Goal: Information Seeking & Learning: Find specific fact

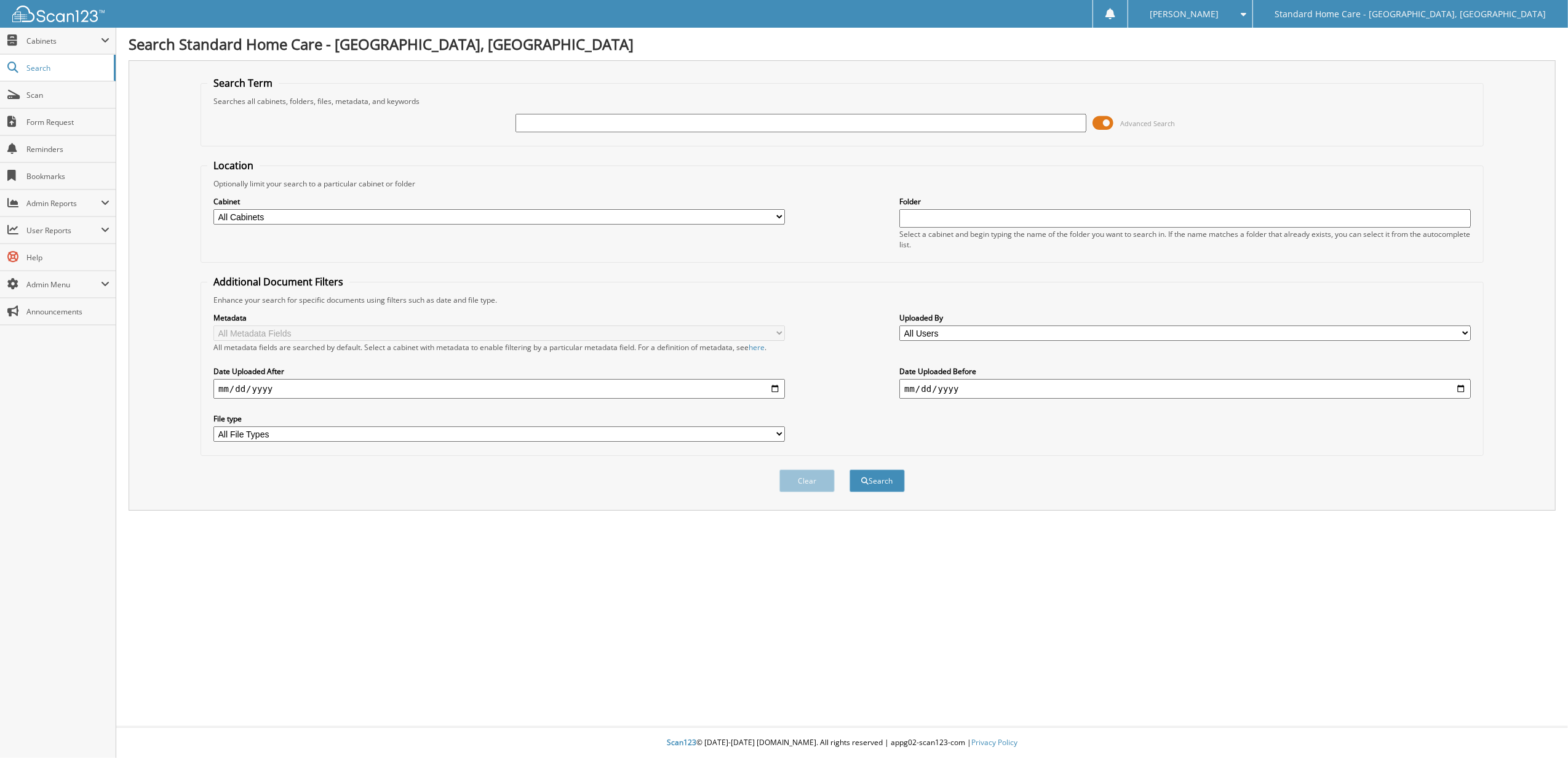
click at [527, 124] on input "text" at bounding box center [801, 123] width 571 height 18
click at [710, 121] on input "text" at bounding box center [801, 123] width 571 height 18
type input "mwango"
click at [849, 469] on button "Search" at bounding box center [877, 480] width 55 height 23
type input "salam"
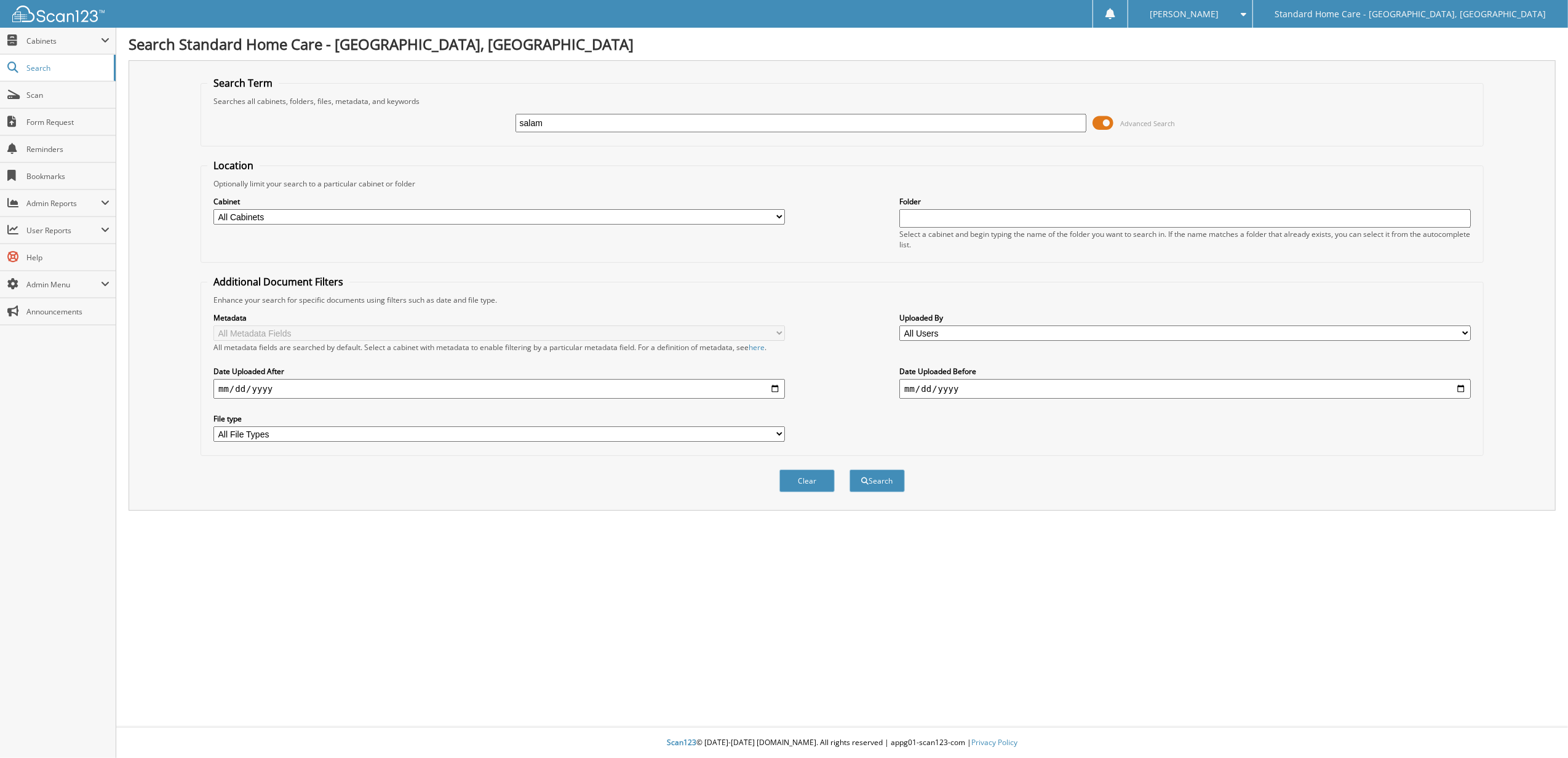
click at [849, 469] on button "Search" at bounding box center [877, 480] width 55 height 23
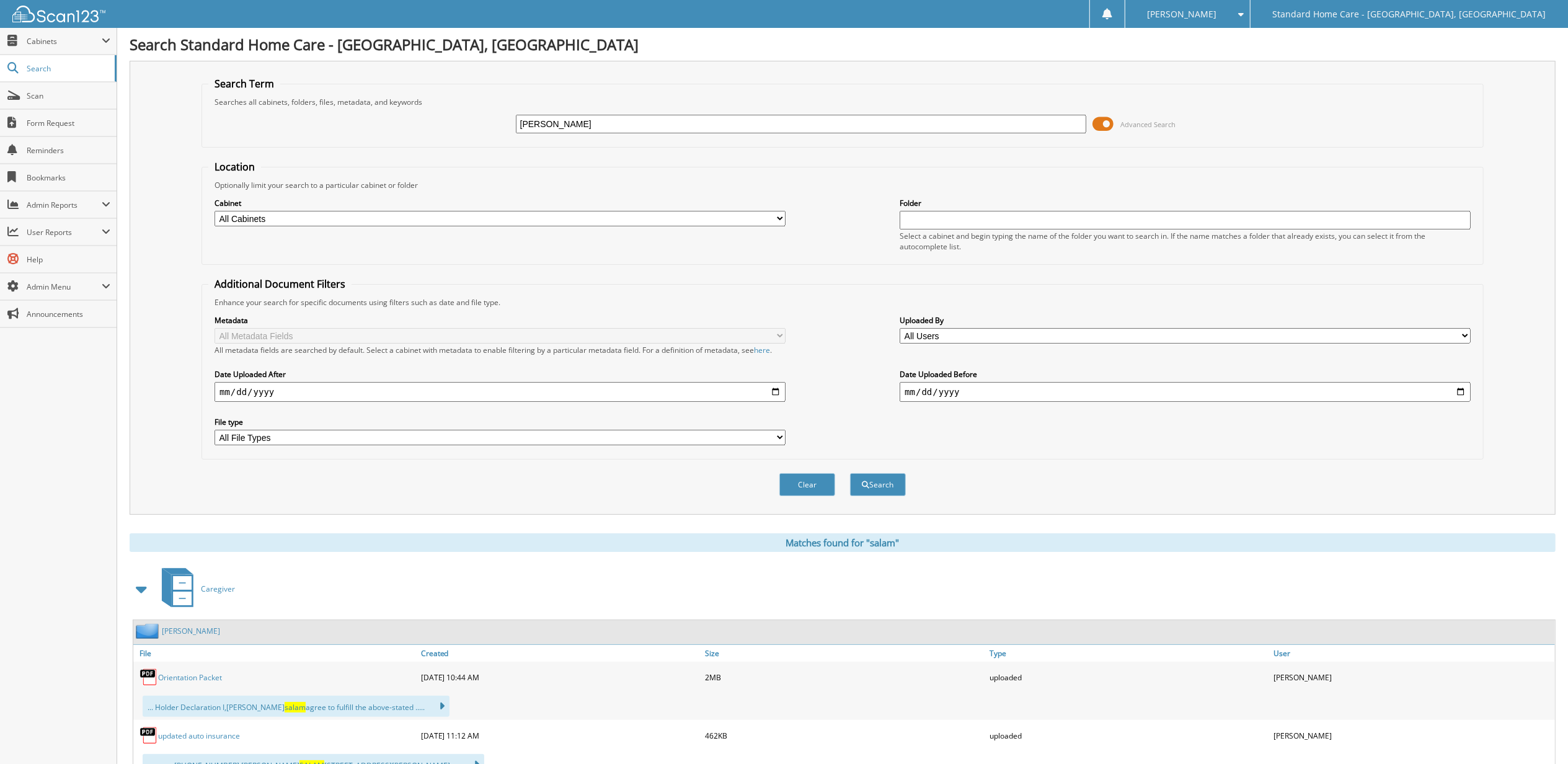
type input "salam sayeed"
click at [850, 473] on button "Search" at bounding box center [877, 484] width 56 height 23
click at [222, 633] on span "Salam" at bounding box center [233, 631] width 21 height 11
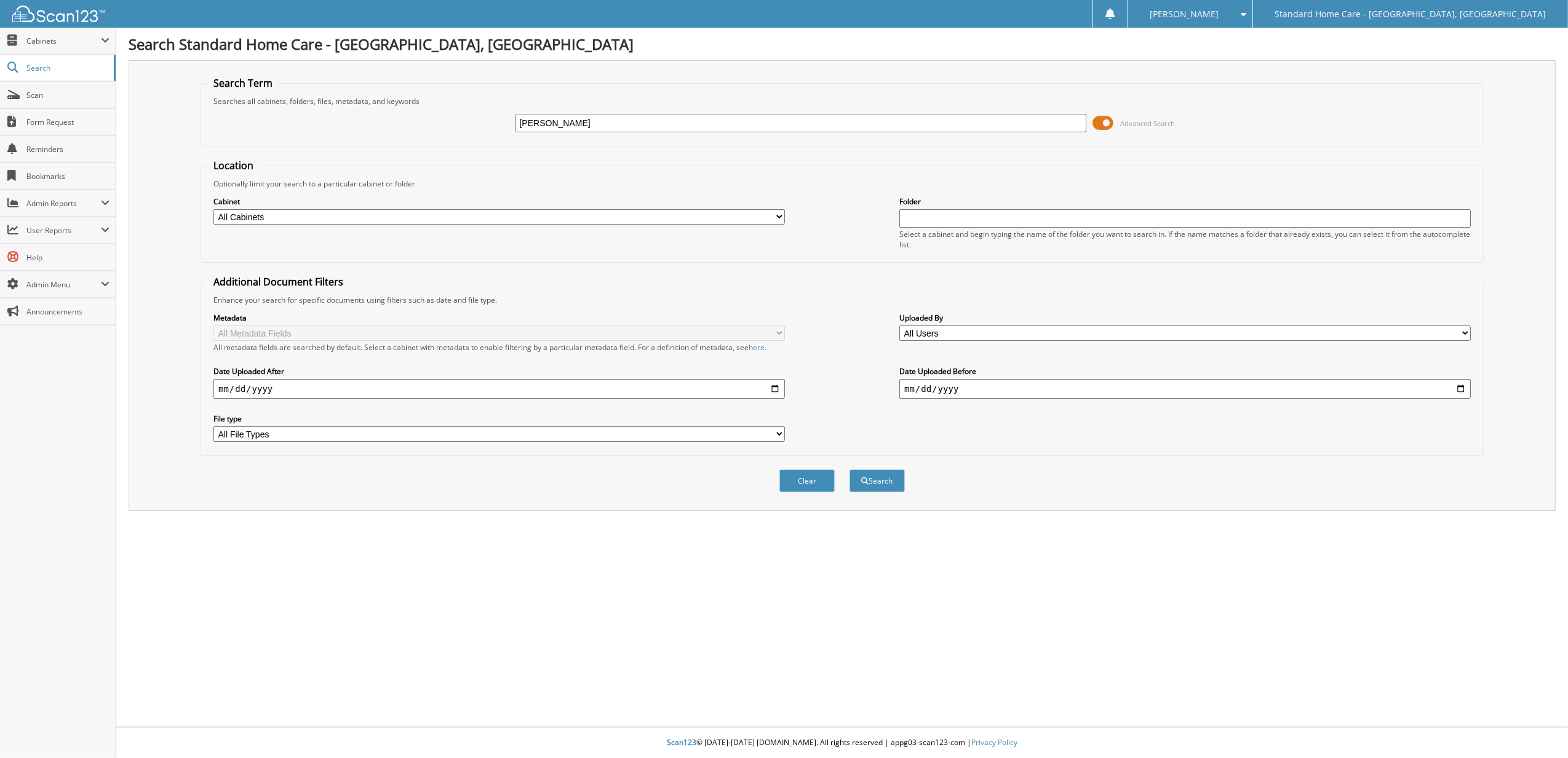
type input "[PERSON_NAME]"
click at [849, 469] on button "Search" at bounding box center [877, 480] width 55 height 23
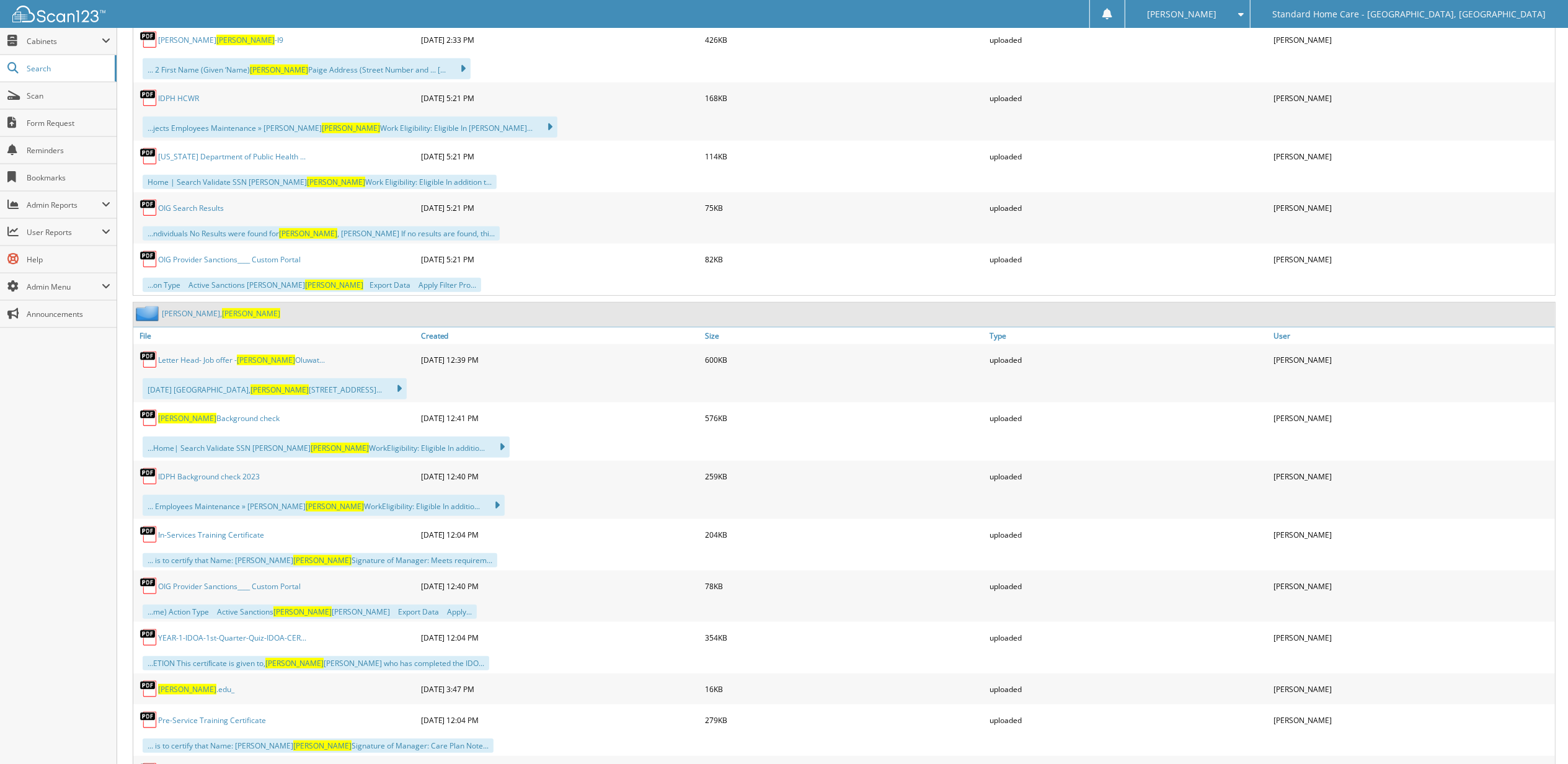
scroll to position [744, 0]
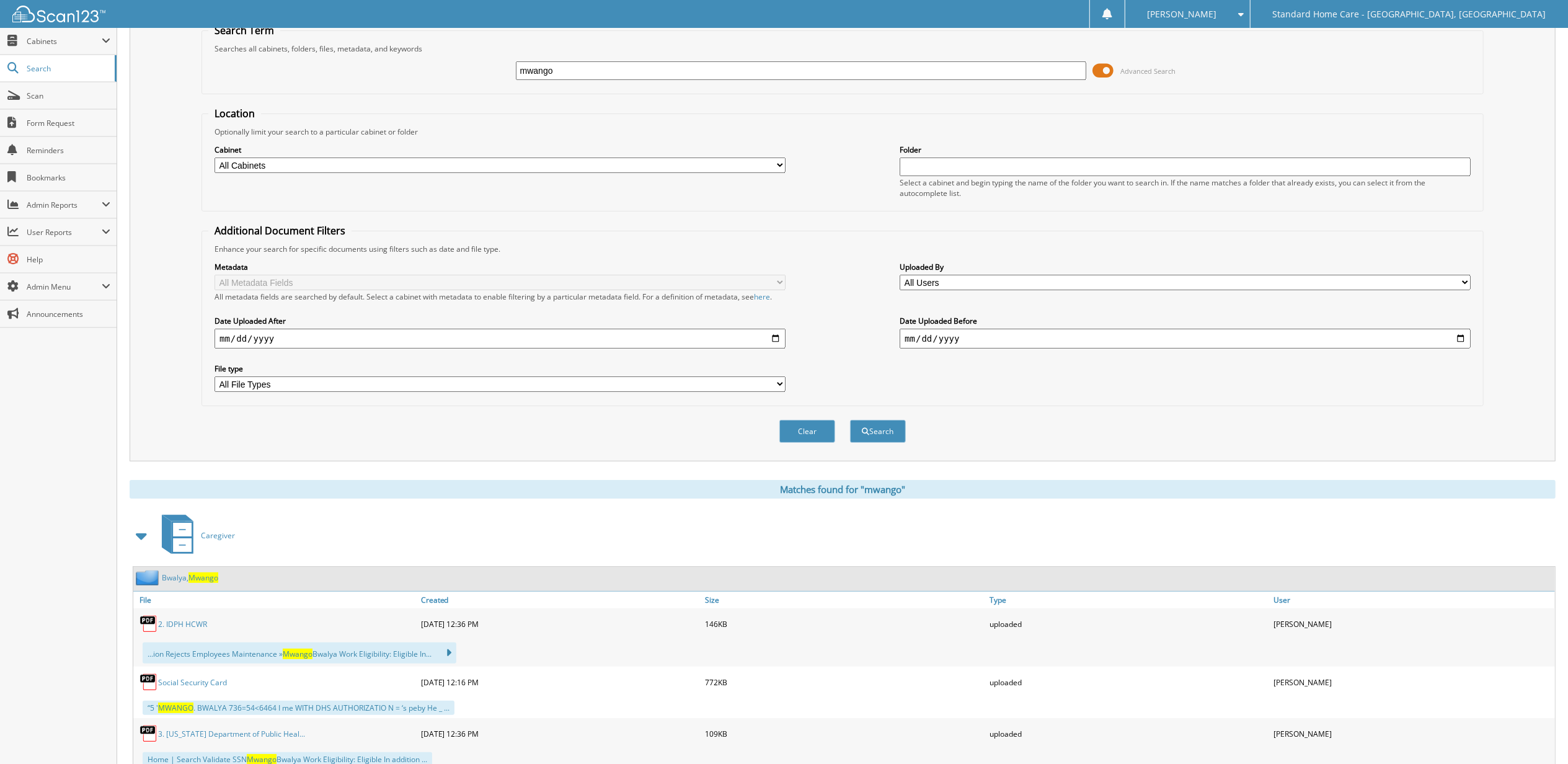
scroll to position [83, 0]
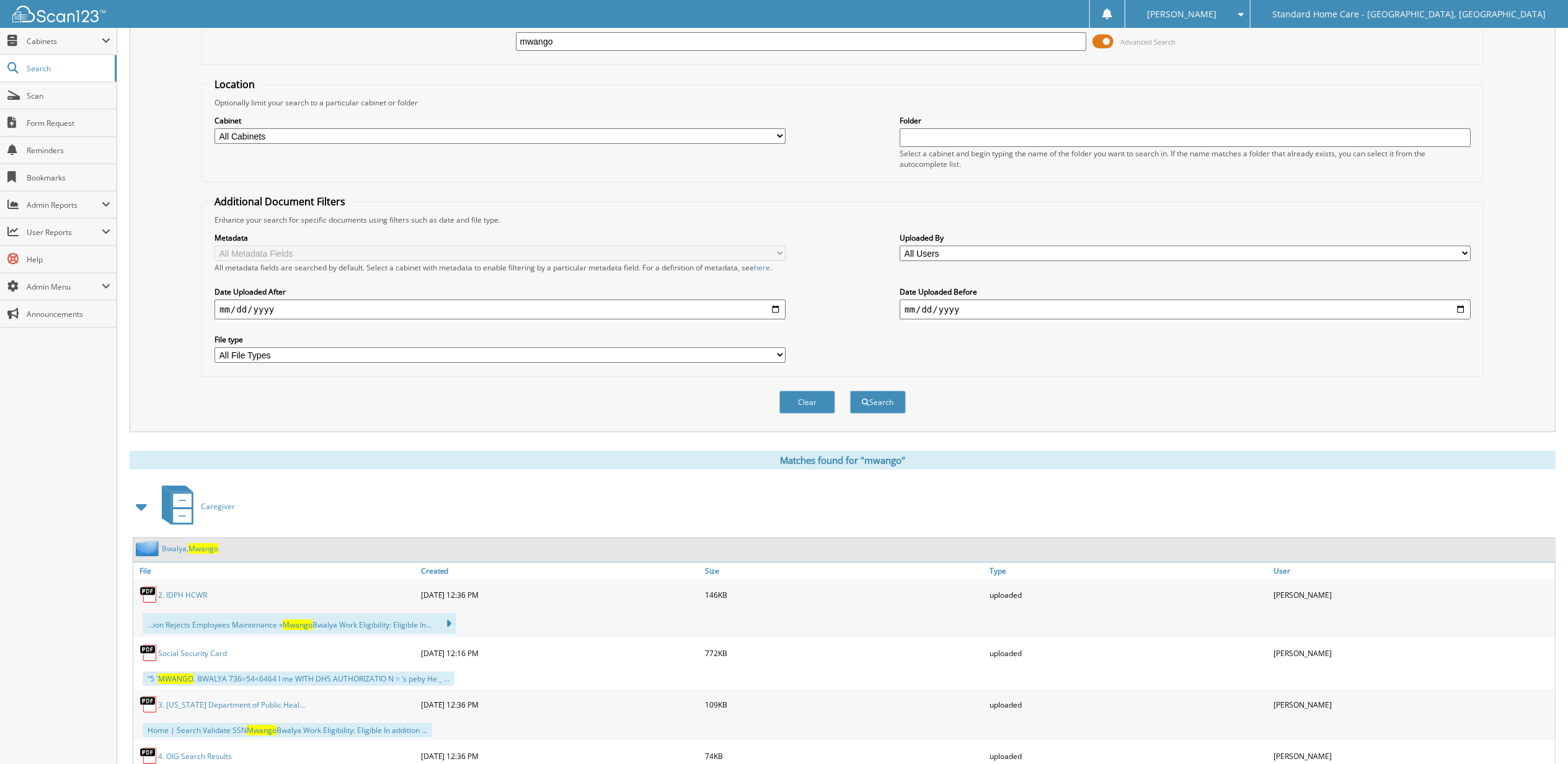
click at [201, 547] on span "Mwango" at bounding box center [203, 548] width 30 height 11
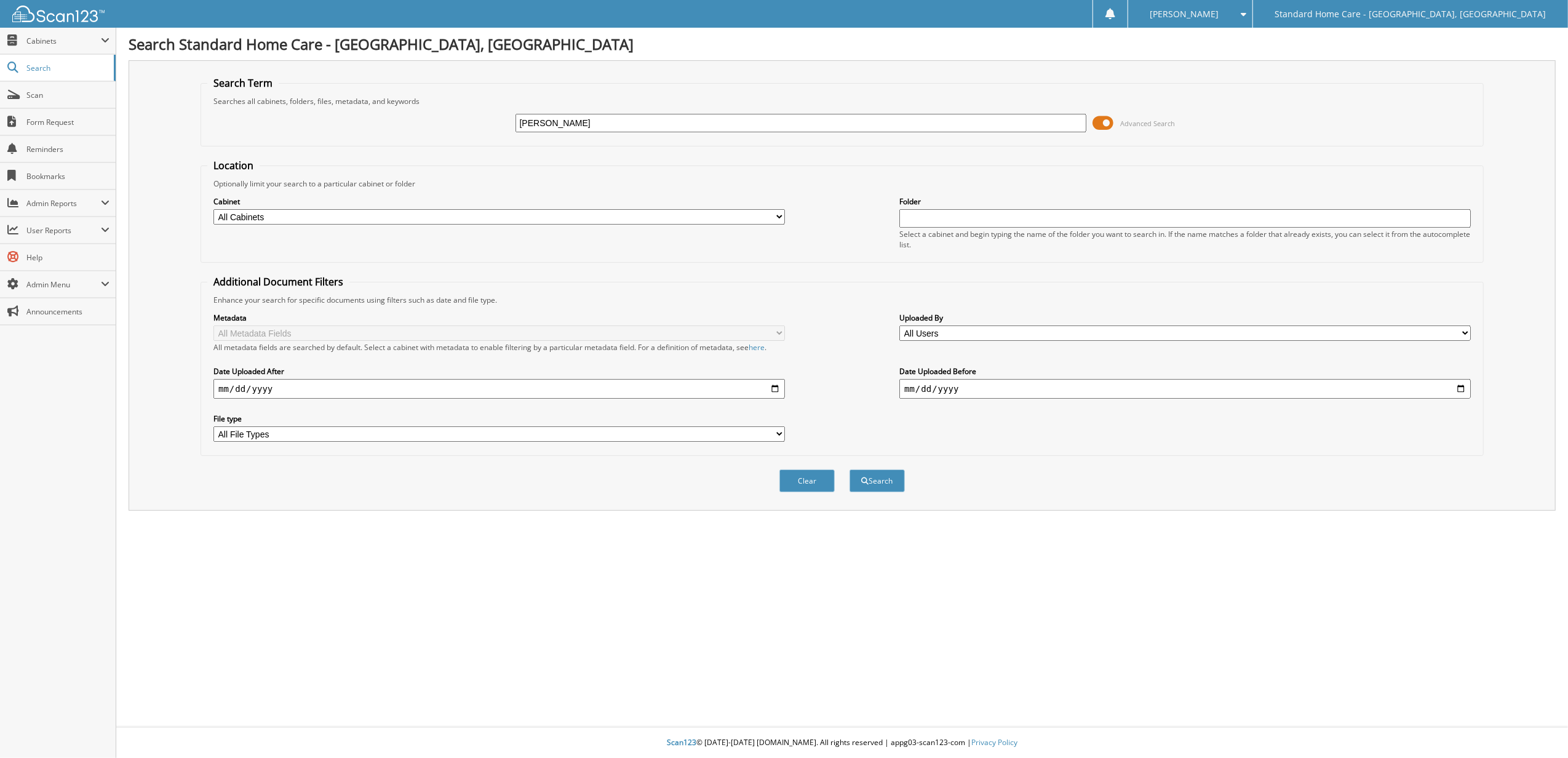
type input "[PERSON_NAME]"
click at [849, 469] on button "Search" at bounding box center [877, 480] width 55 height 23
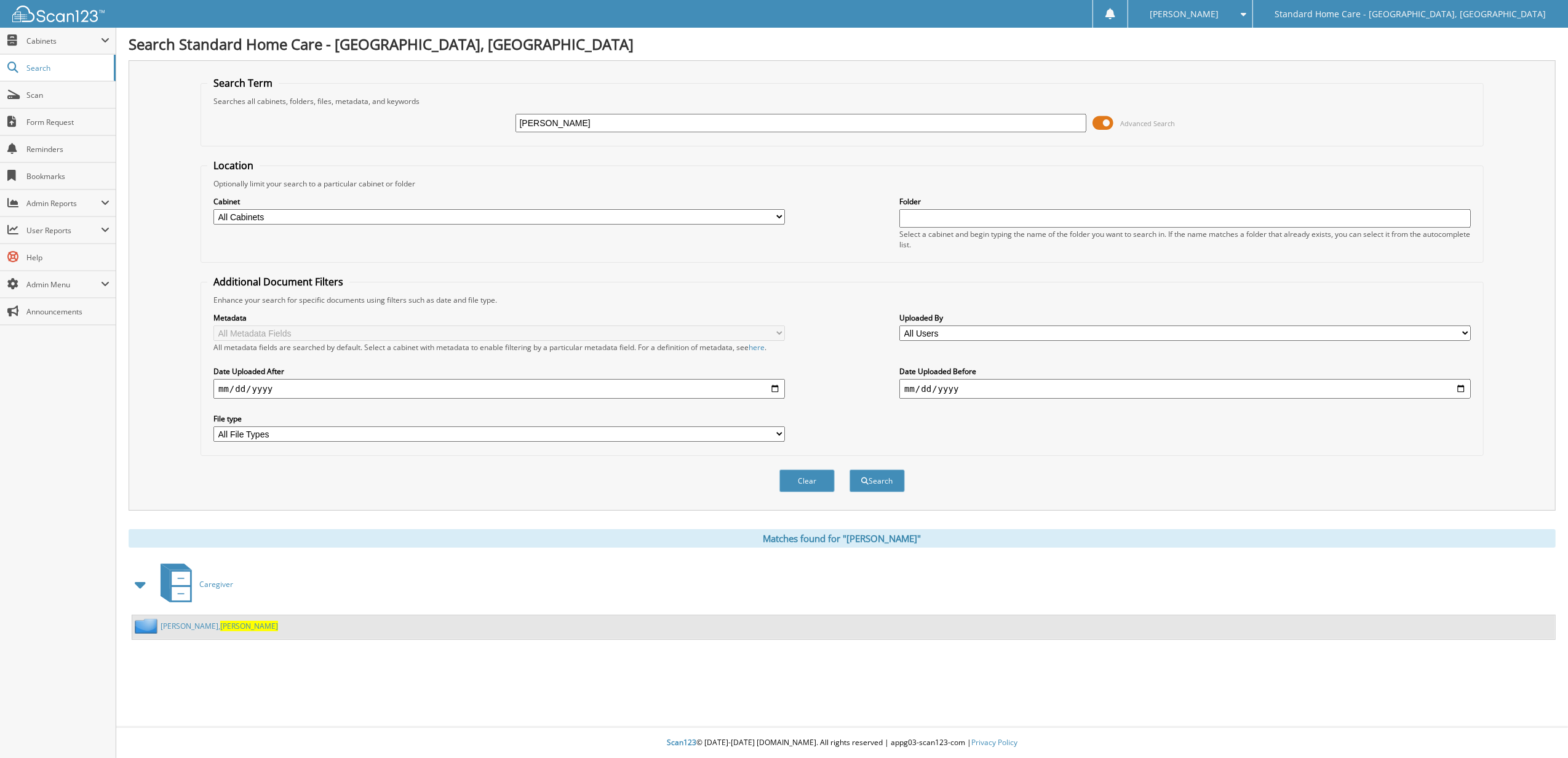
click at [190, 624] on link "[PERSON_NAME]" at bounding box center [219, 626] width 118 height 11
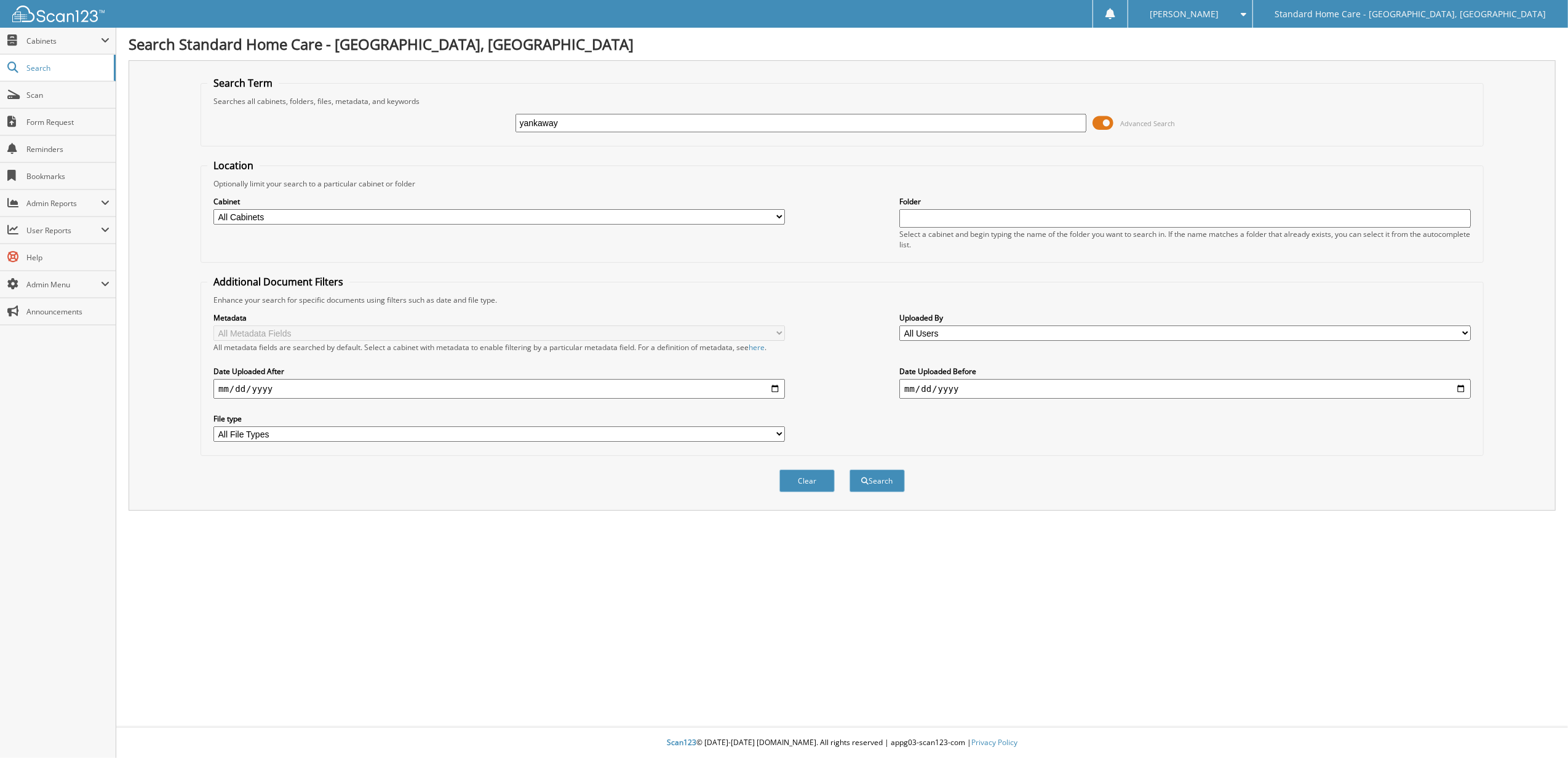
type input "yankaway"
click at [849, 469] on button "Search" at bounding box center [877, 480] width 55 height 23
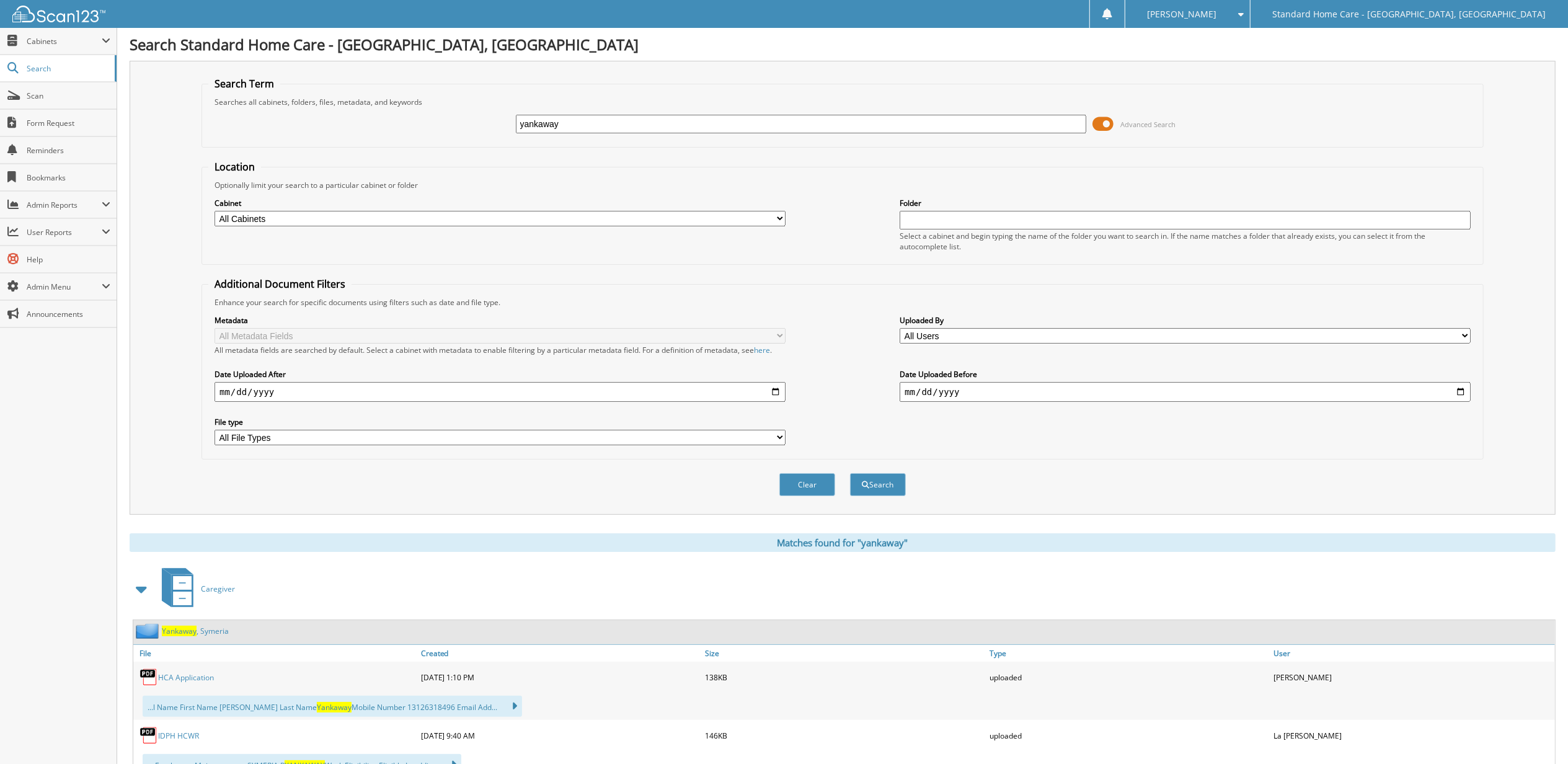
click at [206, 630] on link "Yankaway , Symeria" at bounding box center [196, 631] width 67 height 11
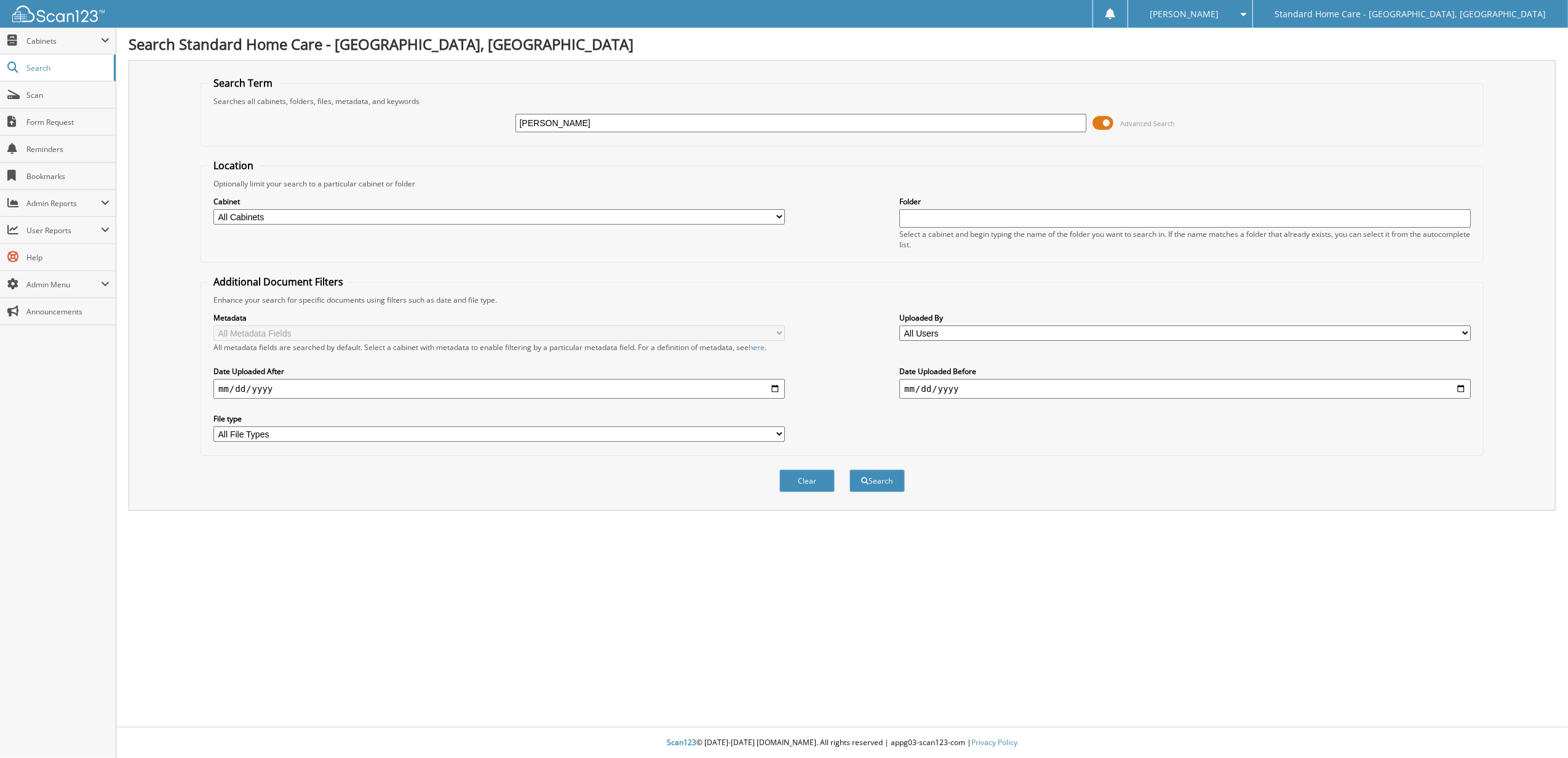
type input "[PERSON_NAME]"
click at [849, 469] on button "Search" at bounding box center [877, 480] width 55 height 23
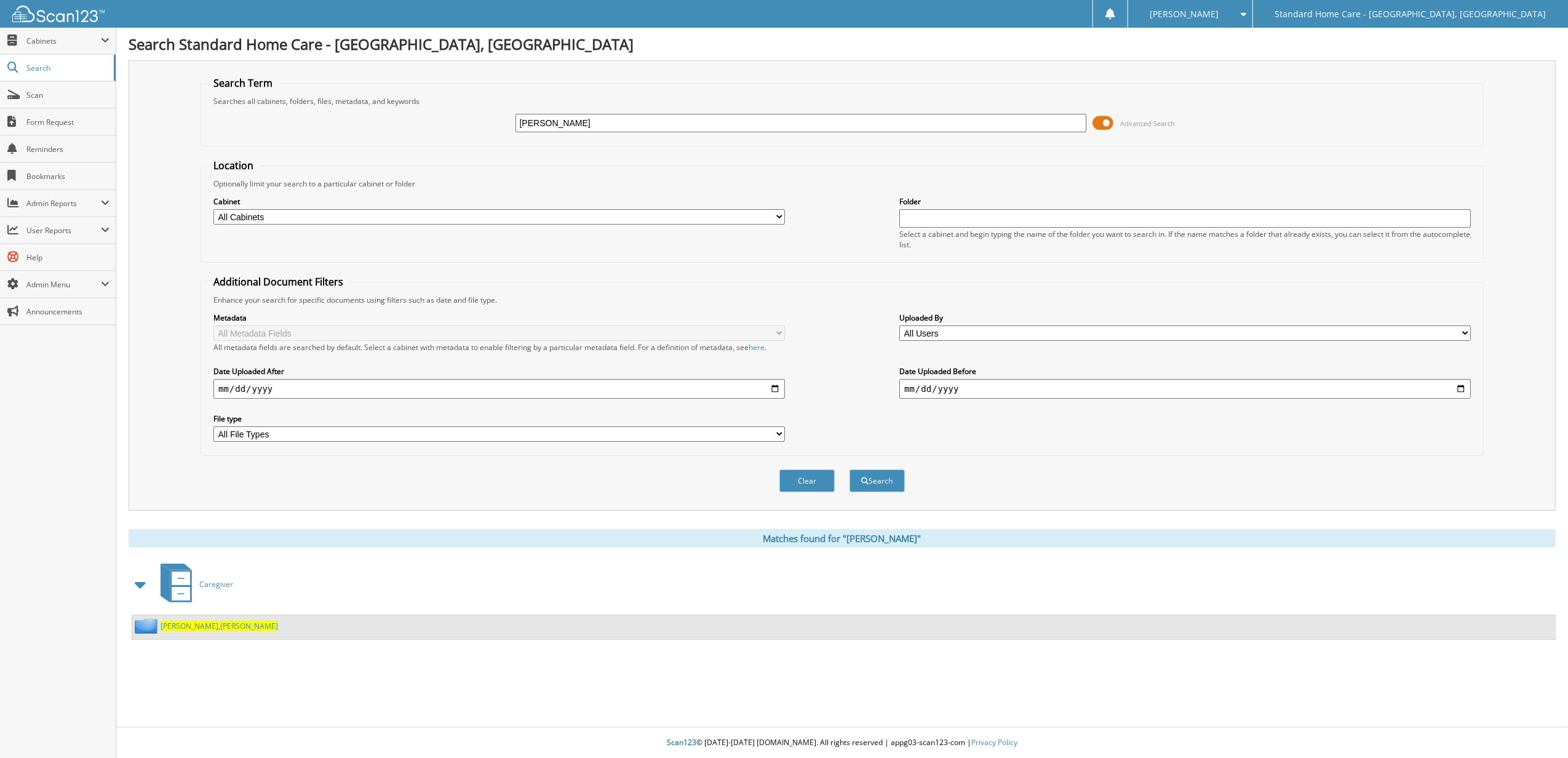
click at [220, 625] on span "Kimberly" at bounding box center [249, 626] width 58 height 11
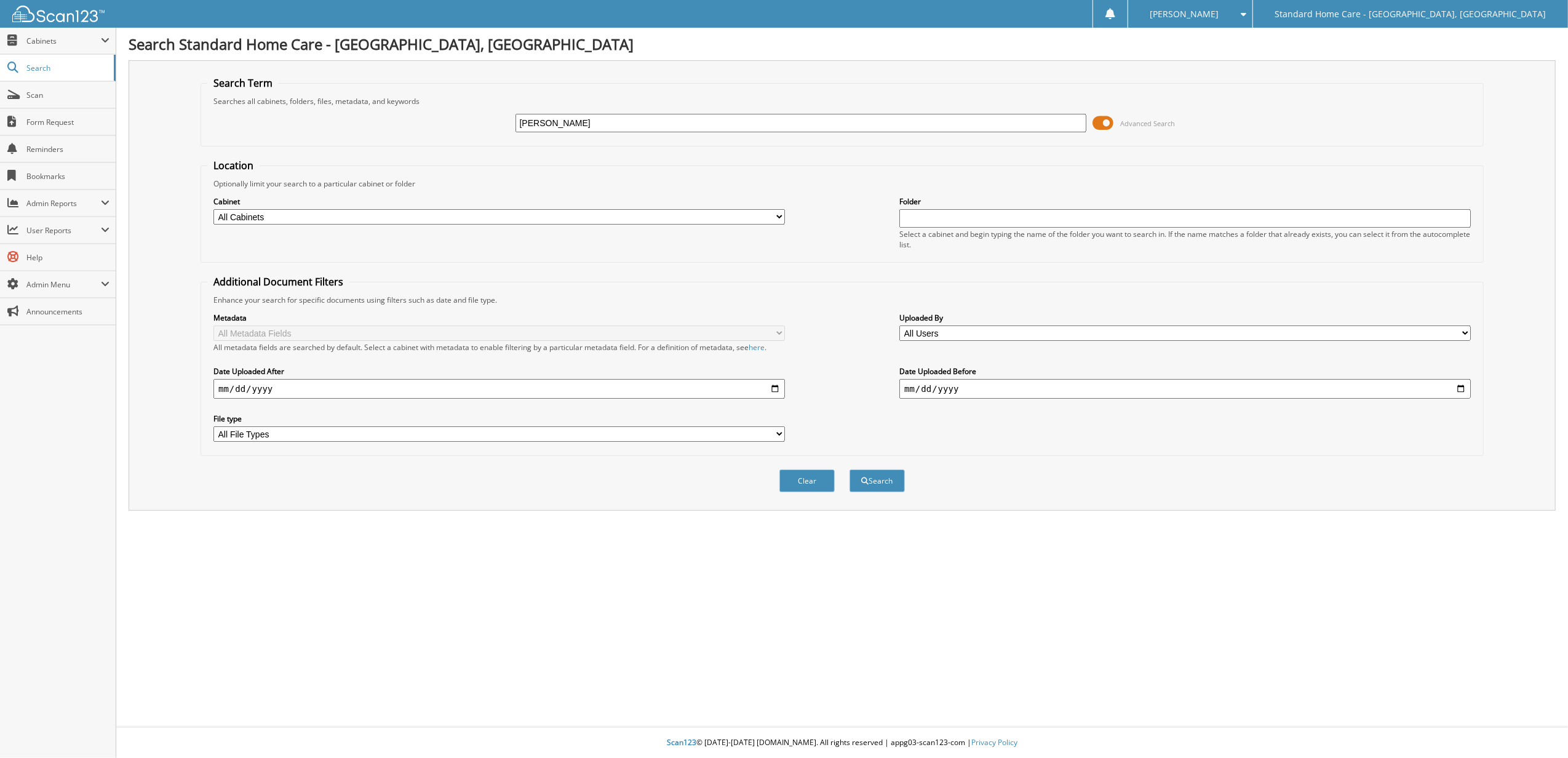
type input "eloise"
click at [849, 469] on button "Search" at bounding box center [877, 480] width 55 height 23
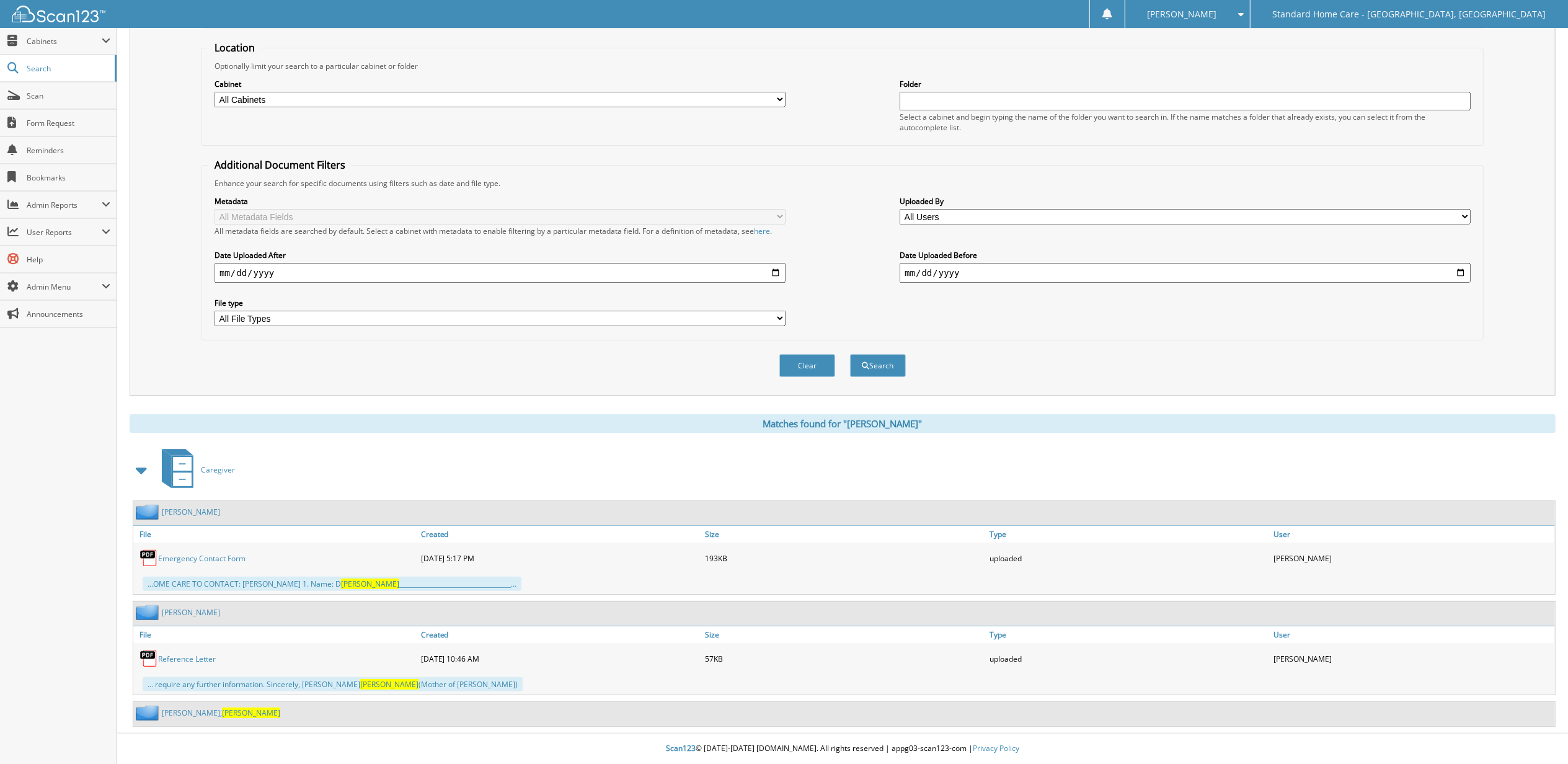
scroll to position [122, 0]
click at [222, 715] on span "Eloise" at bounding box center [251, 713] width 58 height 11
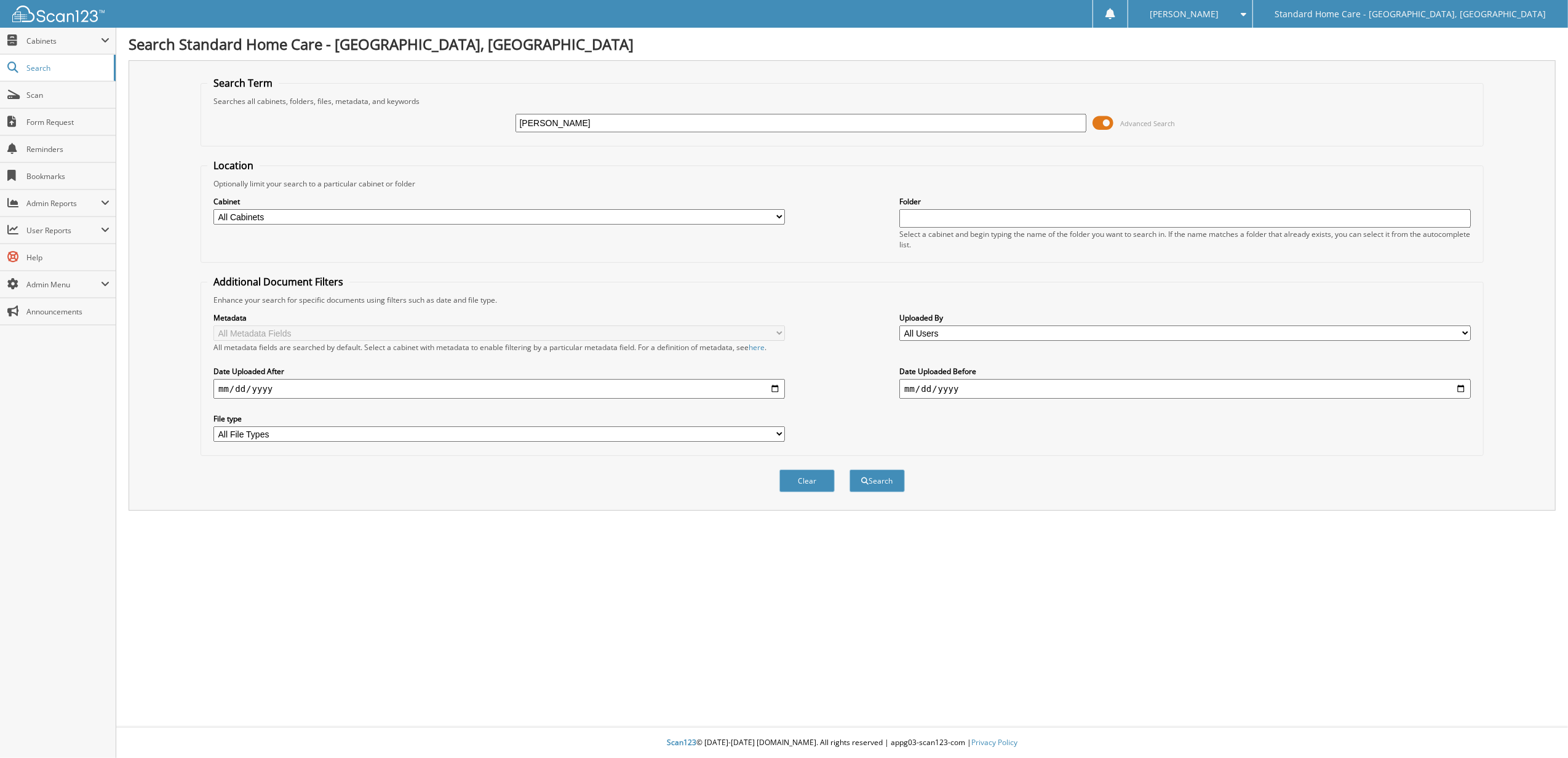
type input "[PERSON_NAME]"
click at [849, 469] on button "Search" at bounding box center [877, 480] width 55 height 23
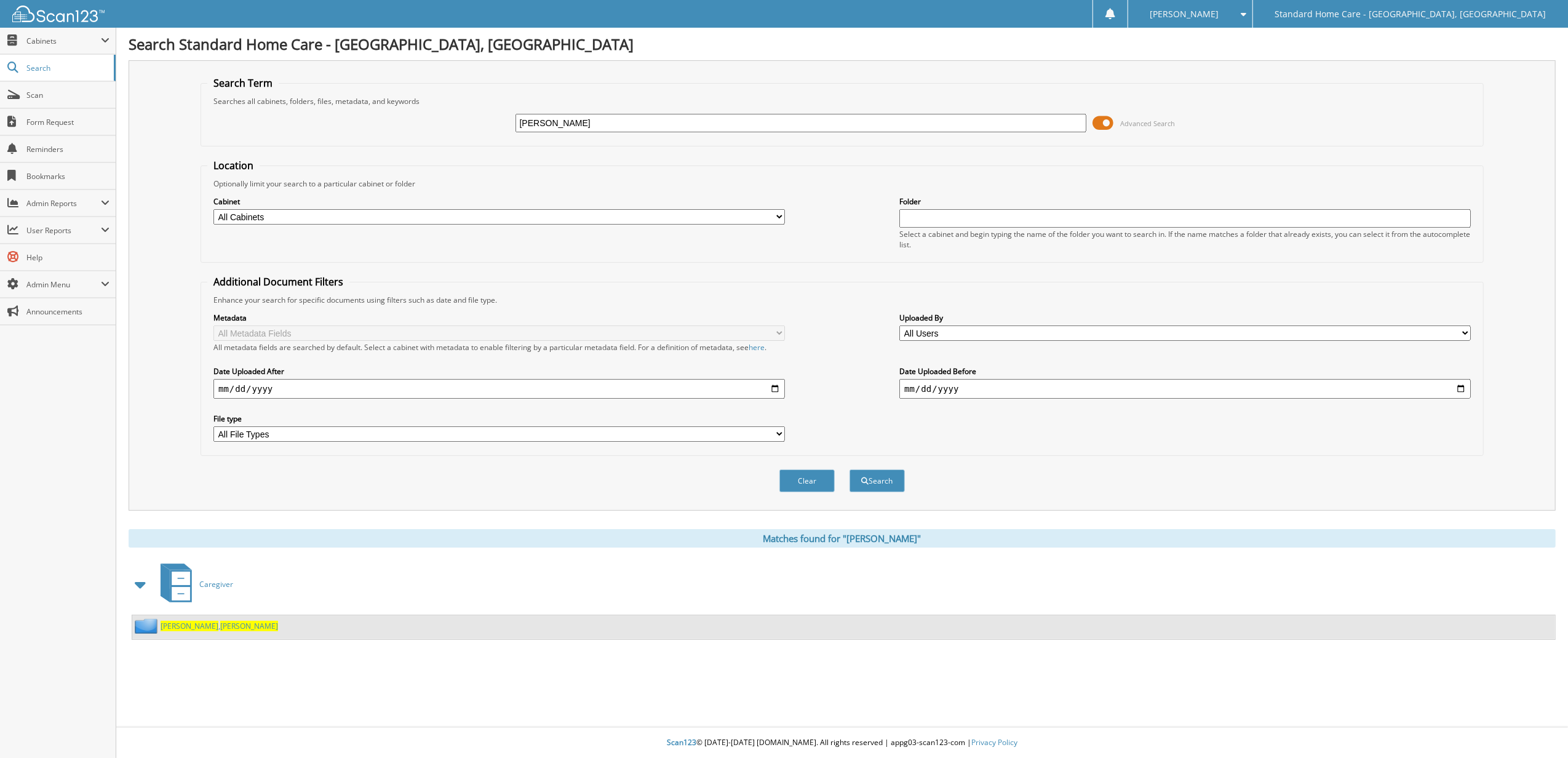
click at [220, 627] on span "Scott" at bounding box center [249, 626] width 58 height 11
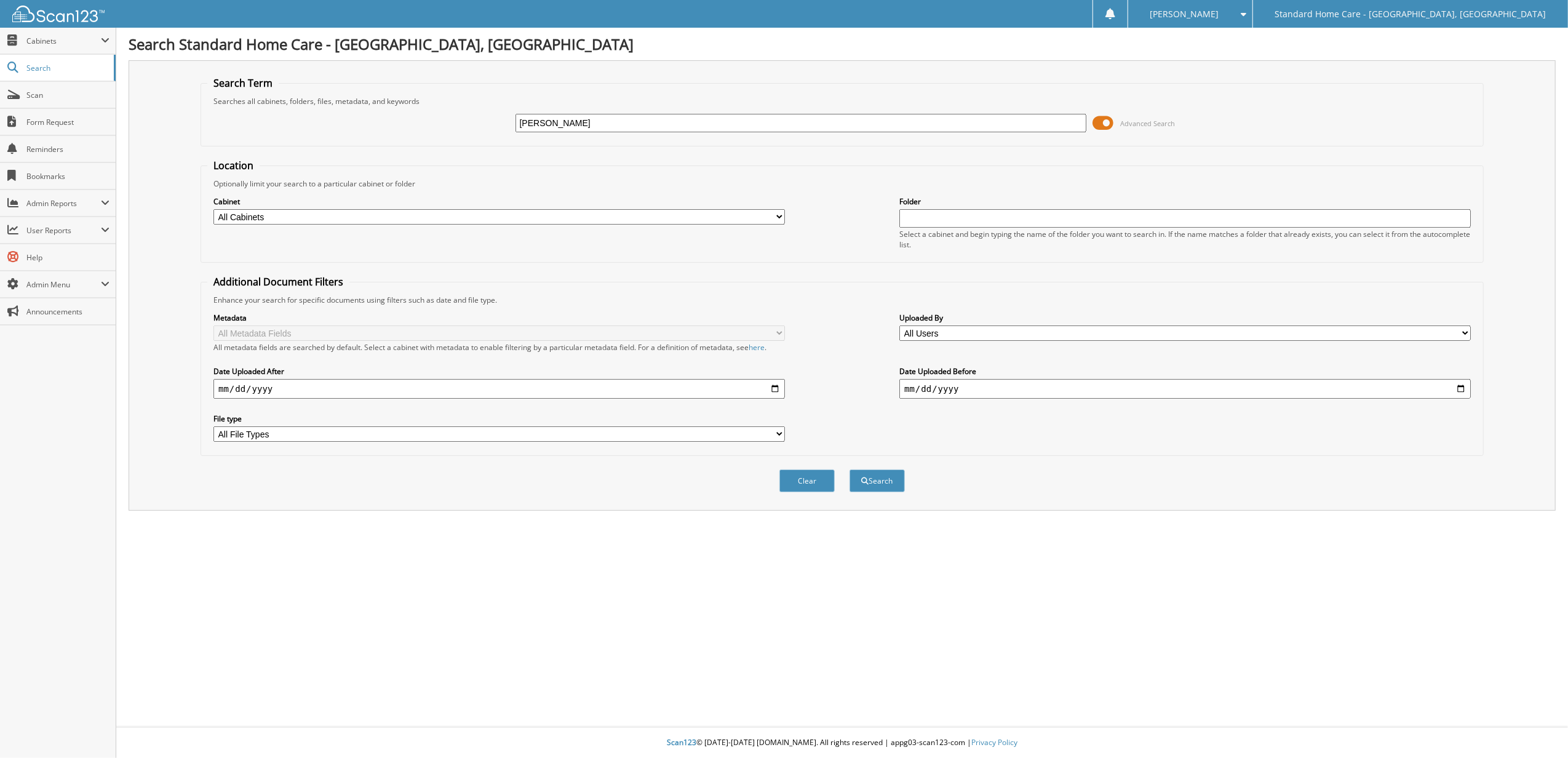
type input "[PERSON_NAME]"
click at [849, 469] on button "Search" at bounding box center [877, 480] width 55 height 23
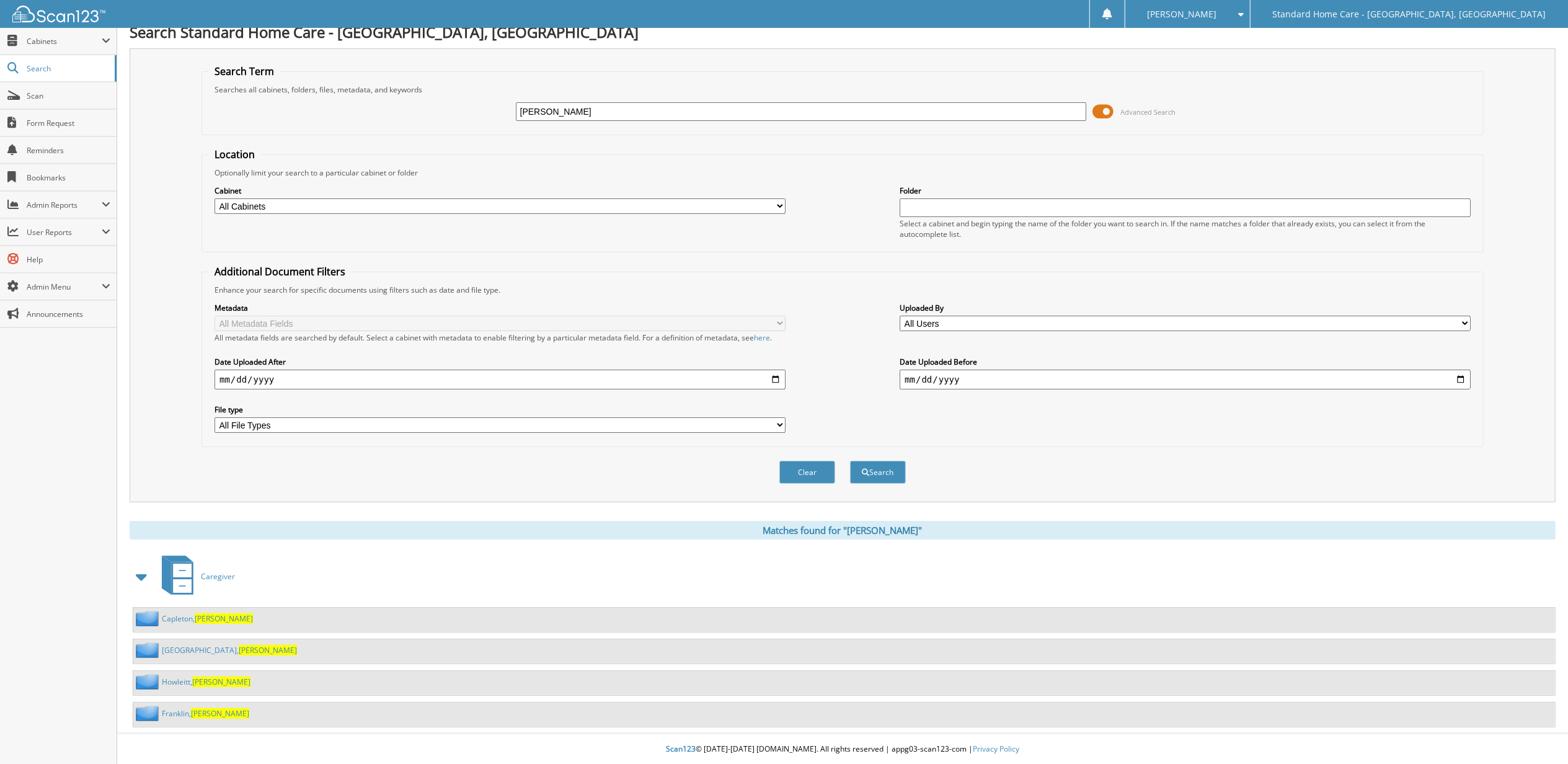
scroll to position [15, 0]
click at [178, 650] on link "Covington, Lawanda" at bounding box center [229, 649] width 135 height 11
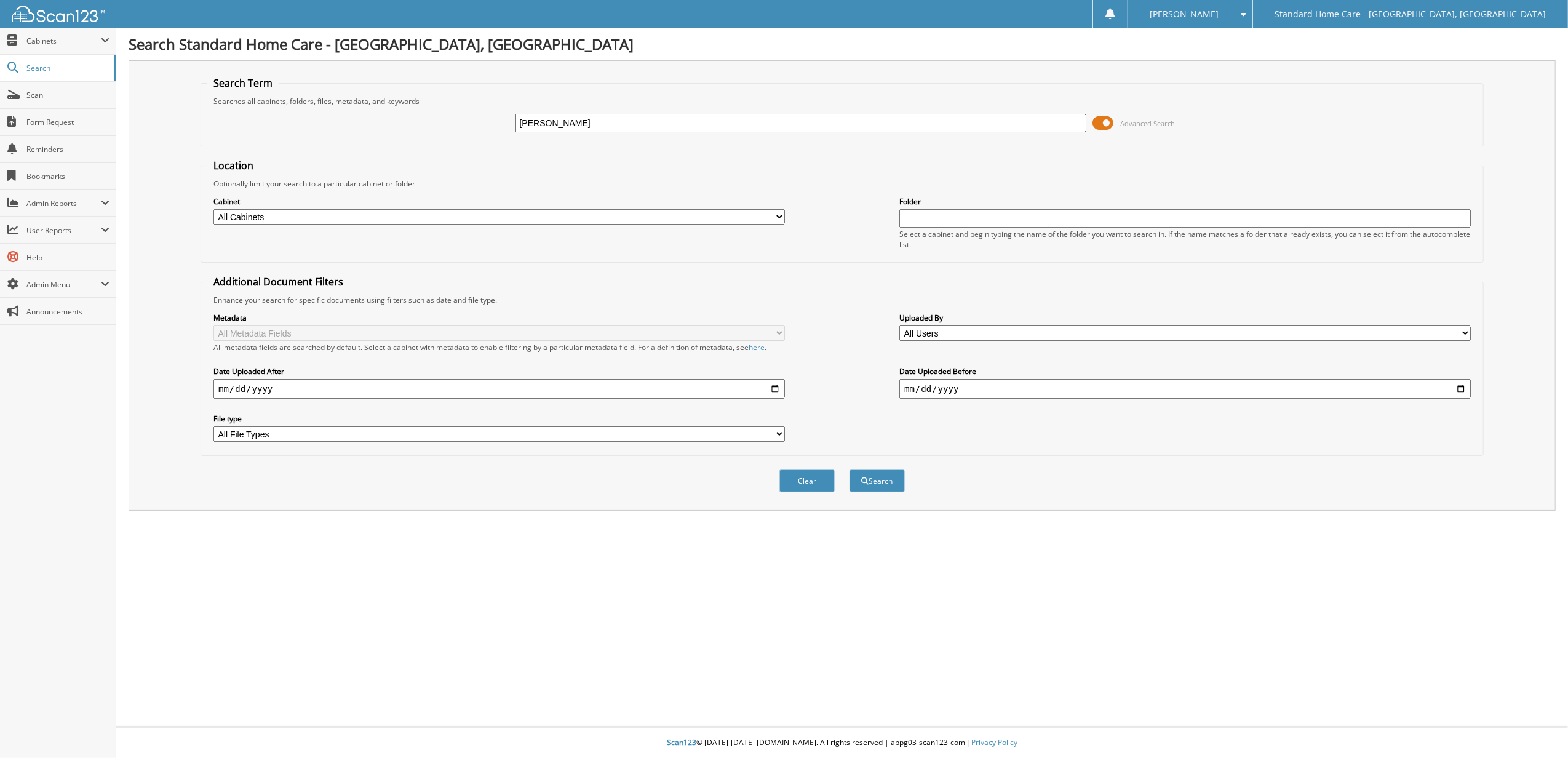
type input "[PERSON_NAME]"
click at [849, 469] on button "Search" at bounding box center [877, 480] width 55 height 23
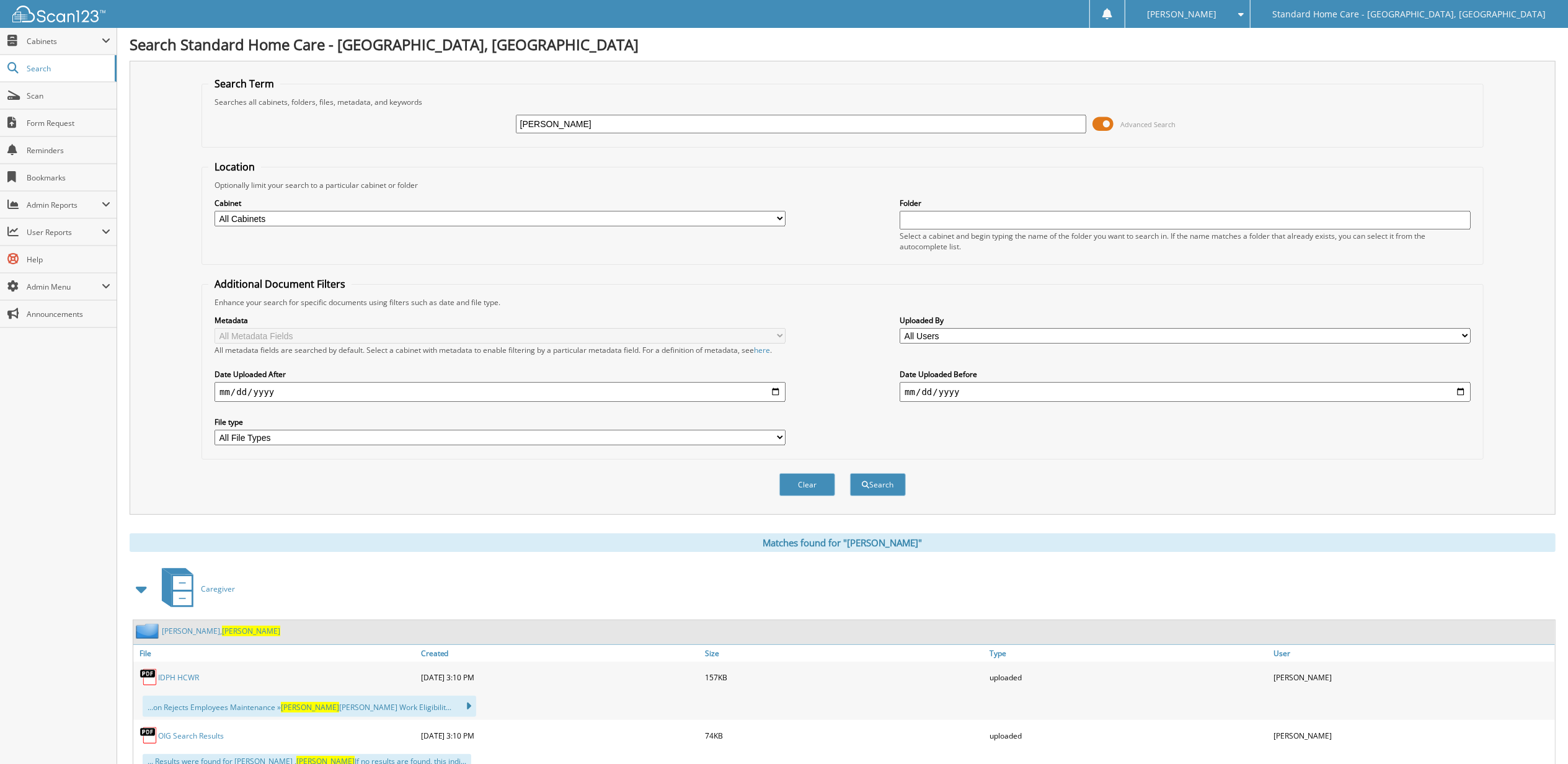
type input "[PERSON_NAME]"
click at [850, 473] on button "Search" at bounding box center [877, 484] width 56 height 23
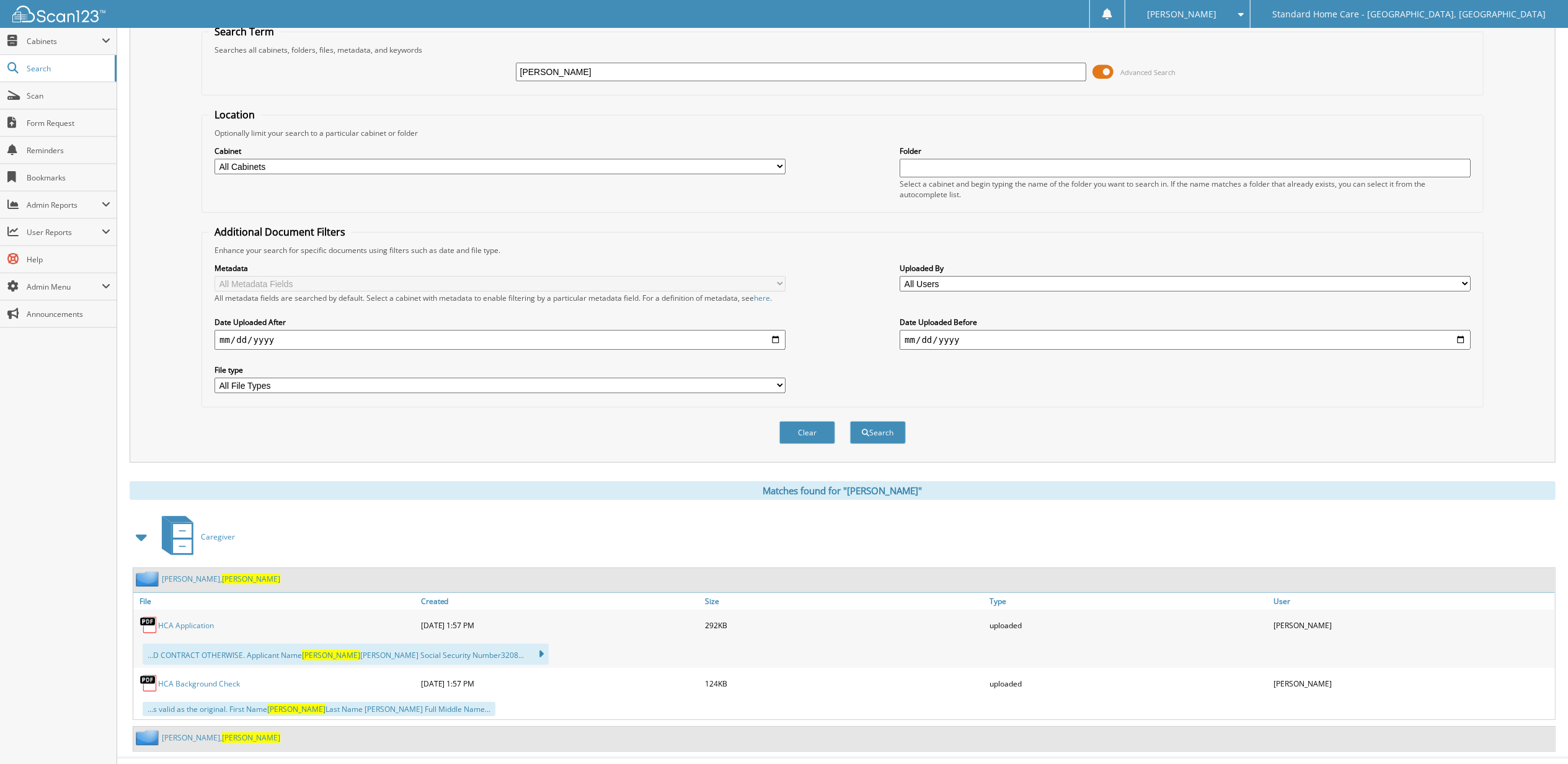
scroll to position [80, 0]
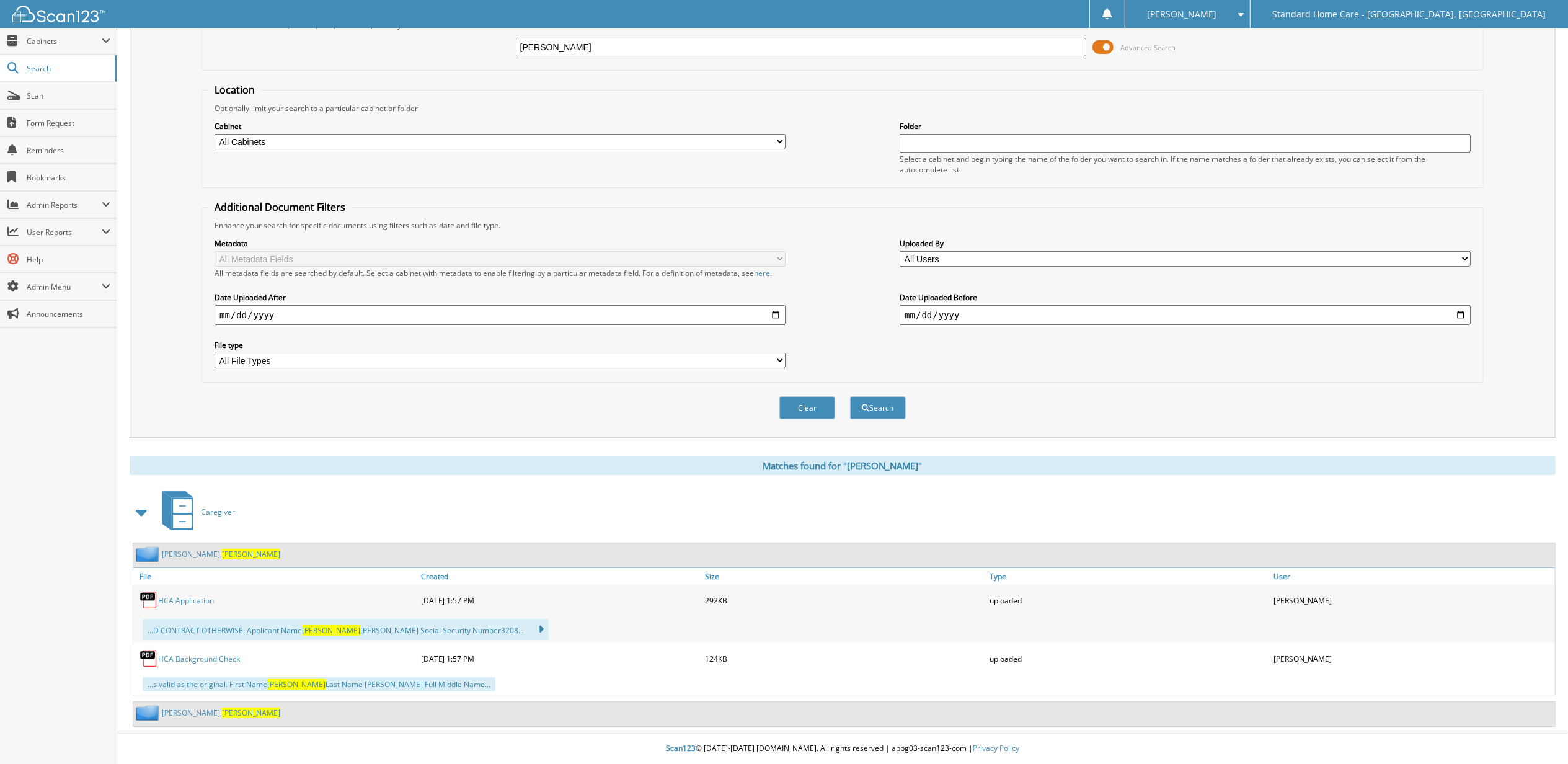
click at [222, 709] on span "[PERSON_NAME]" at bounding box center [251, 713] width 58 height 11
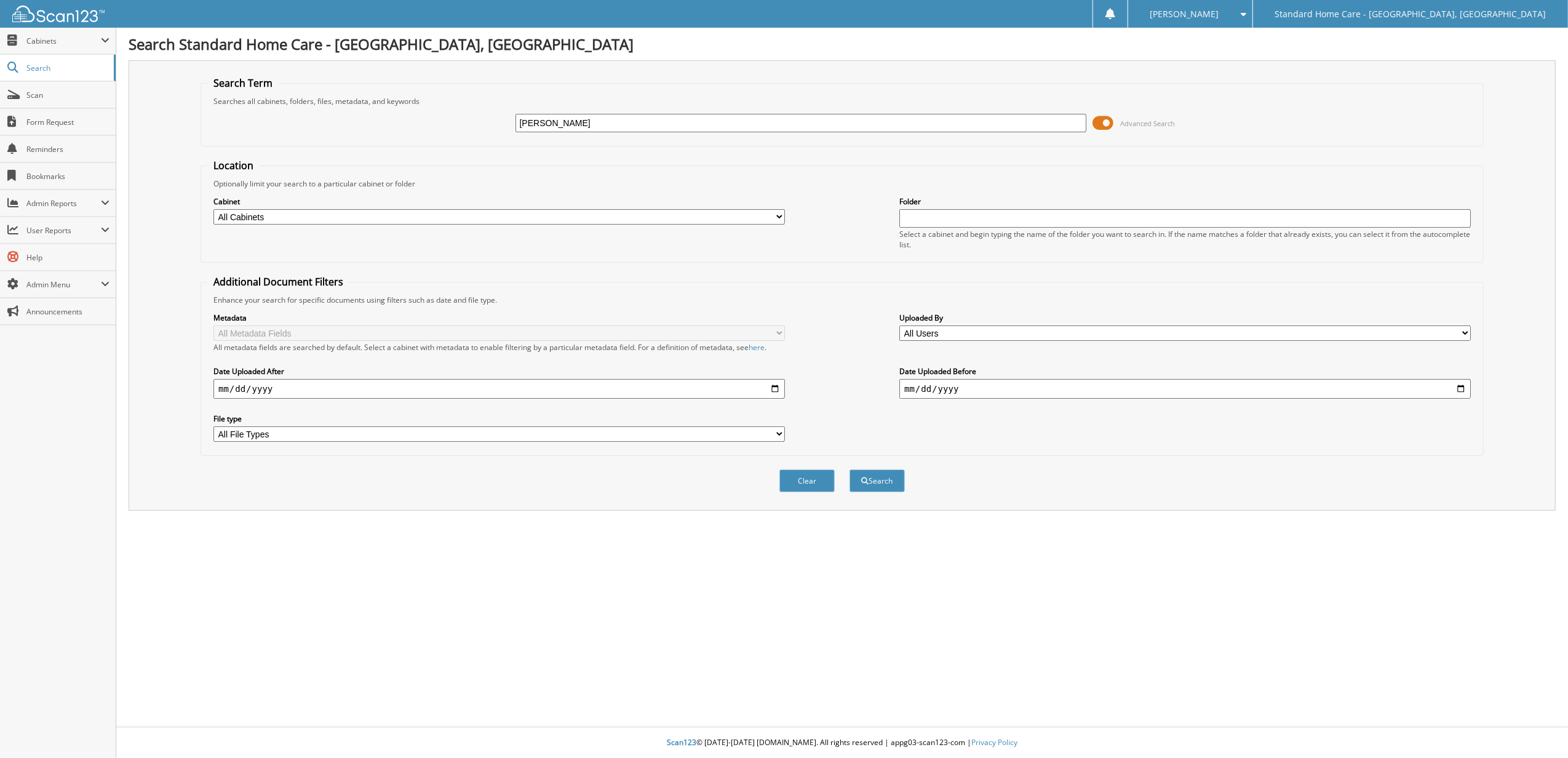
type input "[PERSON_NAME]"
click at [849, 469] on button "Search" at bounding box center [877, 480] width 55 height 23
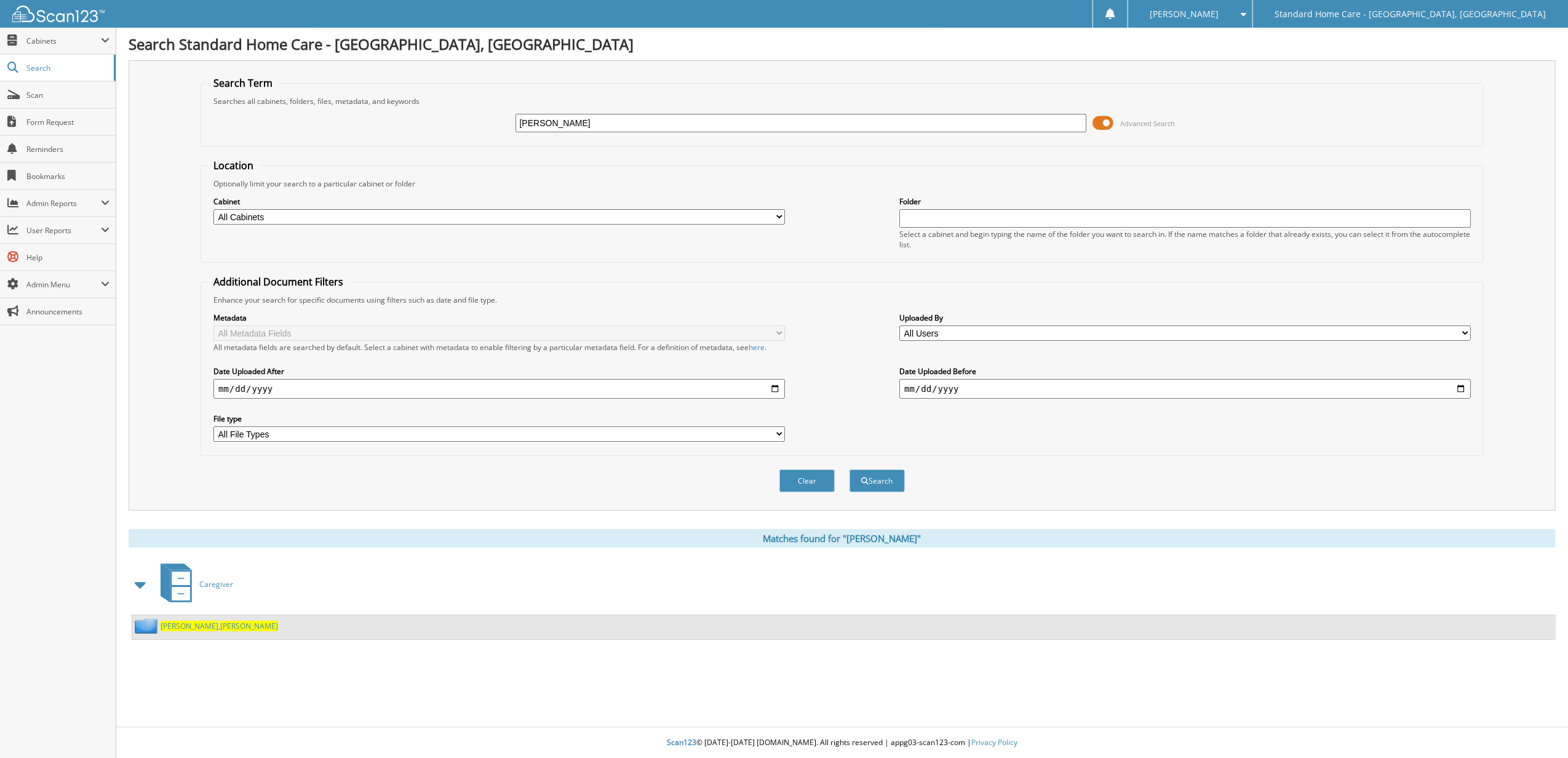
click at [161, 624] on span "Bowles" at bounding box center [190, 626] width 58 height 11
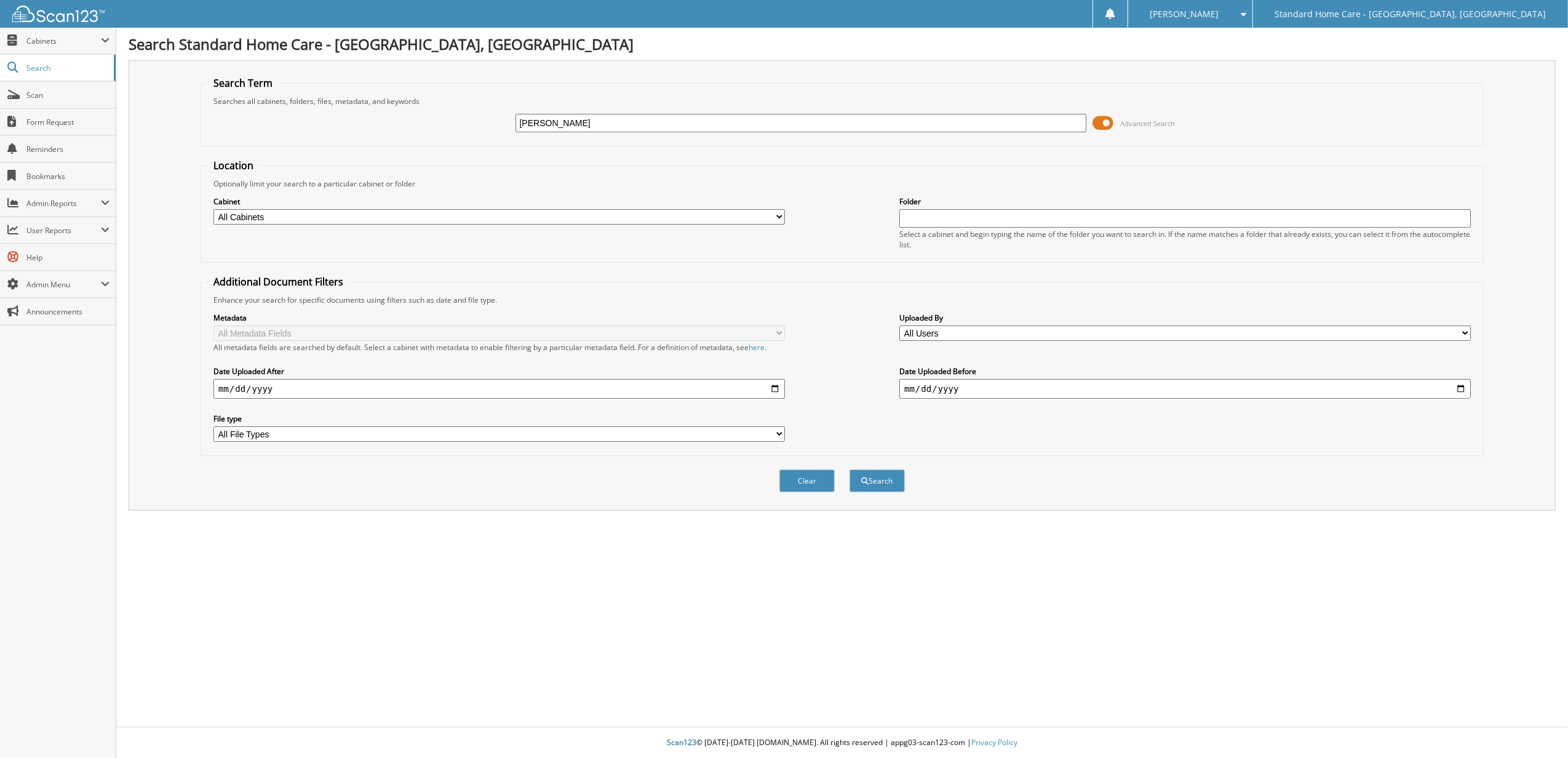
click at [849, 469] on button "Search" at bounding box center [877, 480] width 55 height 23
type input "[PERSON_NAME]\"
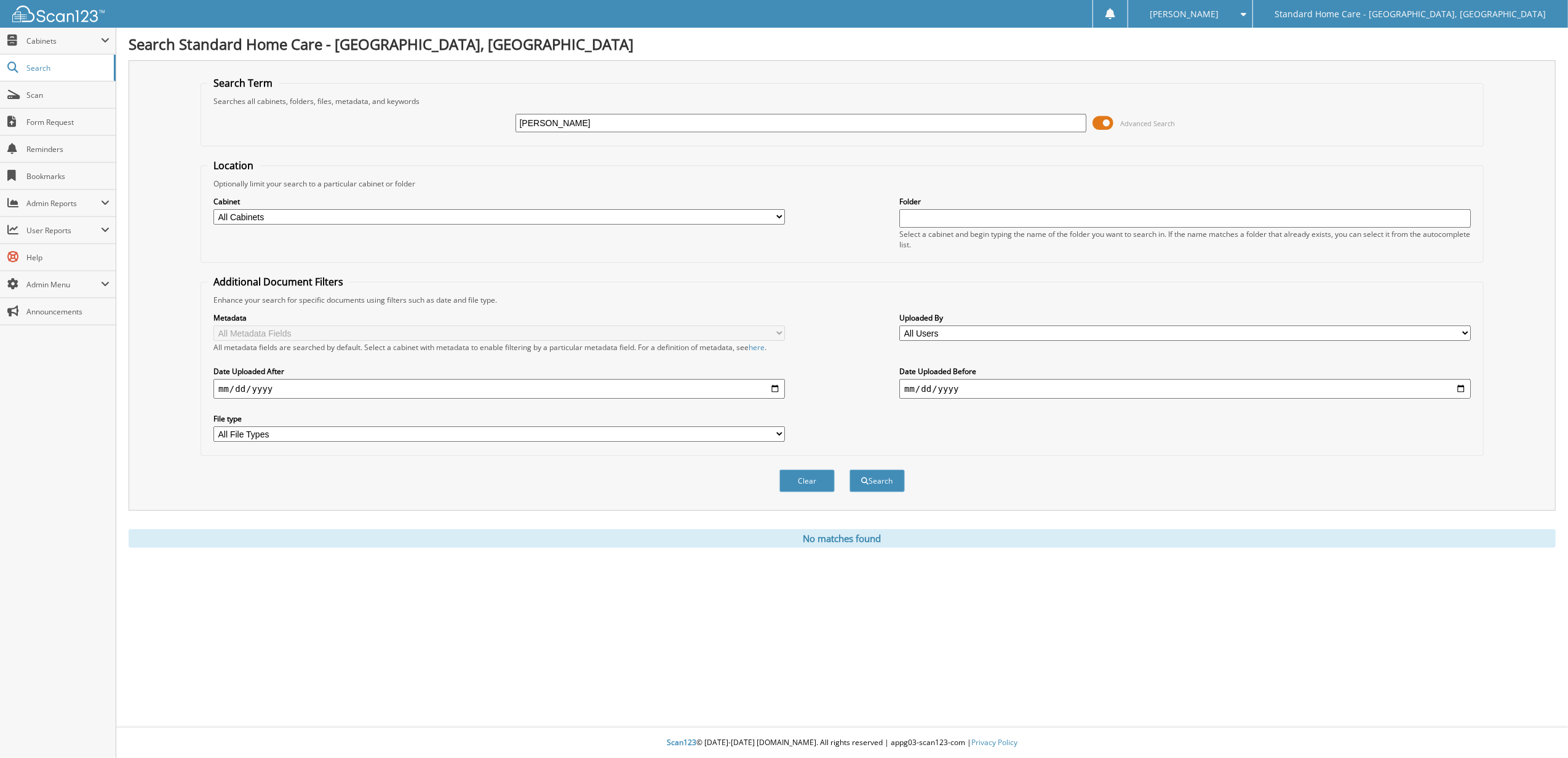
type input "[PERSON_NAME]"
click at [849, 469] on button "Search" at bounding box center [877, 480] width 55 height 23
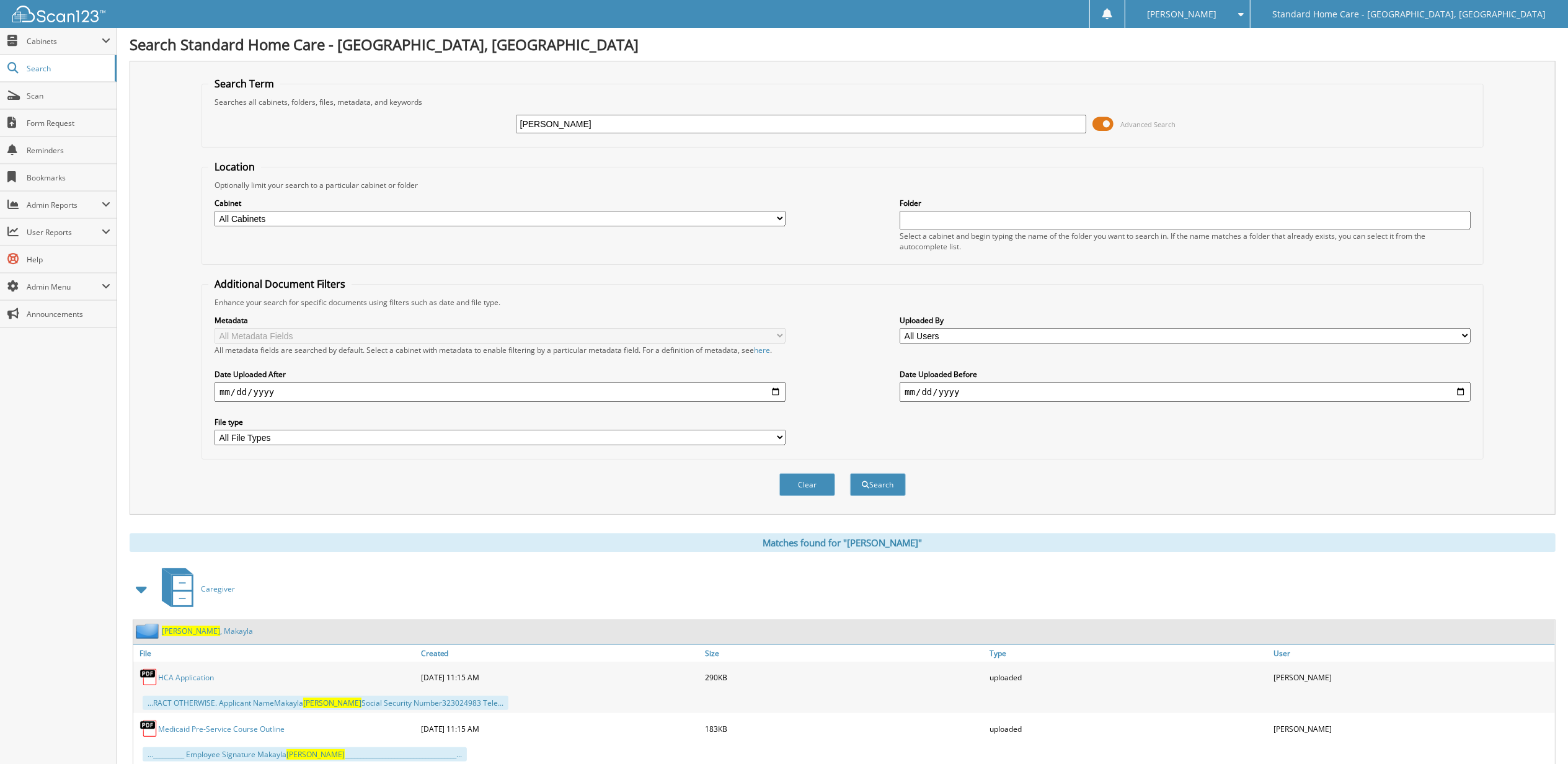
drag, startPoint x: 613, startPoint y: 124, endPoint x: 337, endPoint y: 145, distance: 276.8
click at [340, 145] on fieldset "Search Term Searches all cabinets, folders, files, metadata, and keywords [PERS…" at bounding box center [842, 112] width 1282 height 70
click at [850, 473] on button "Search" at bounding box center [877, 484] width 56 height 23
type input "jerico\"
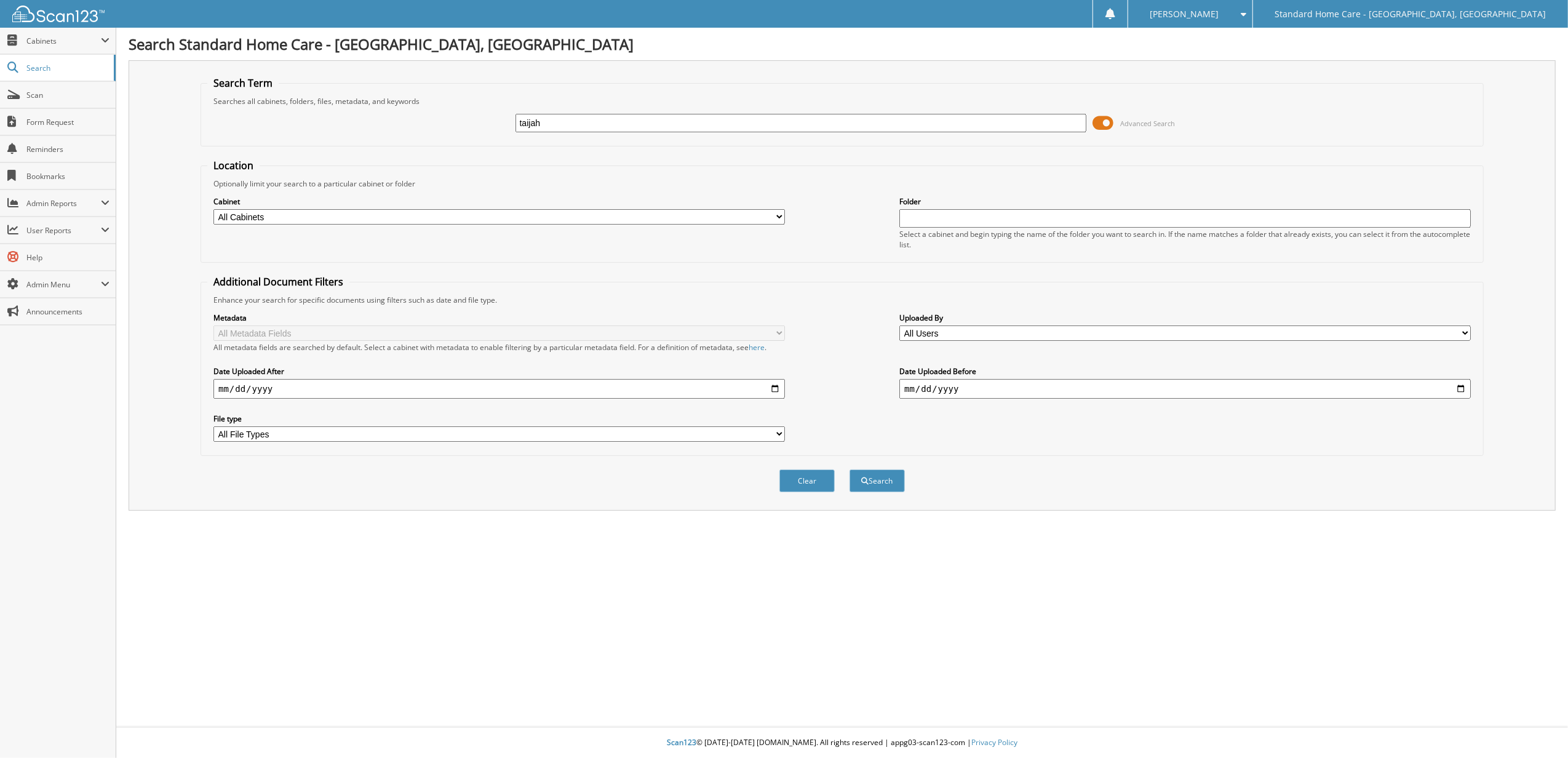
type input "taijah"
click at [849, 469] on button "Search" at bounding box center [877, 480] width 55 height 23
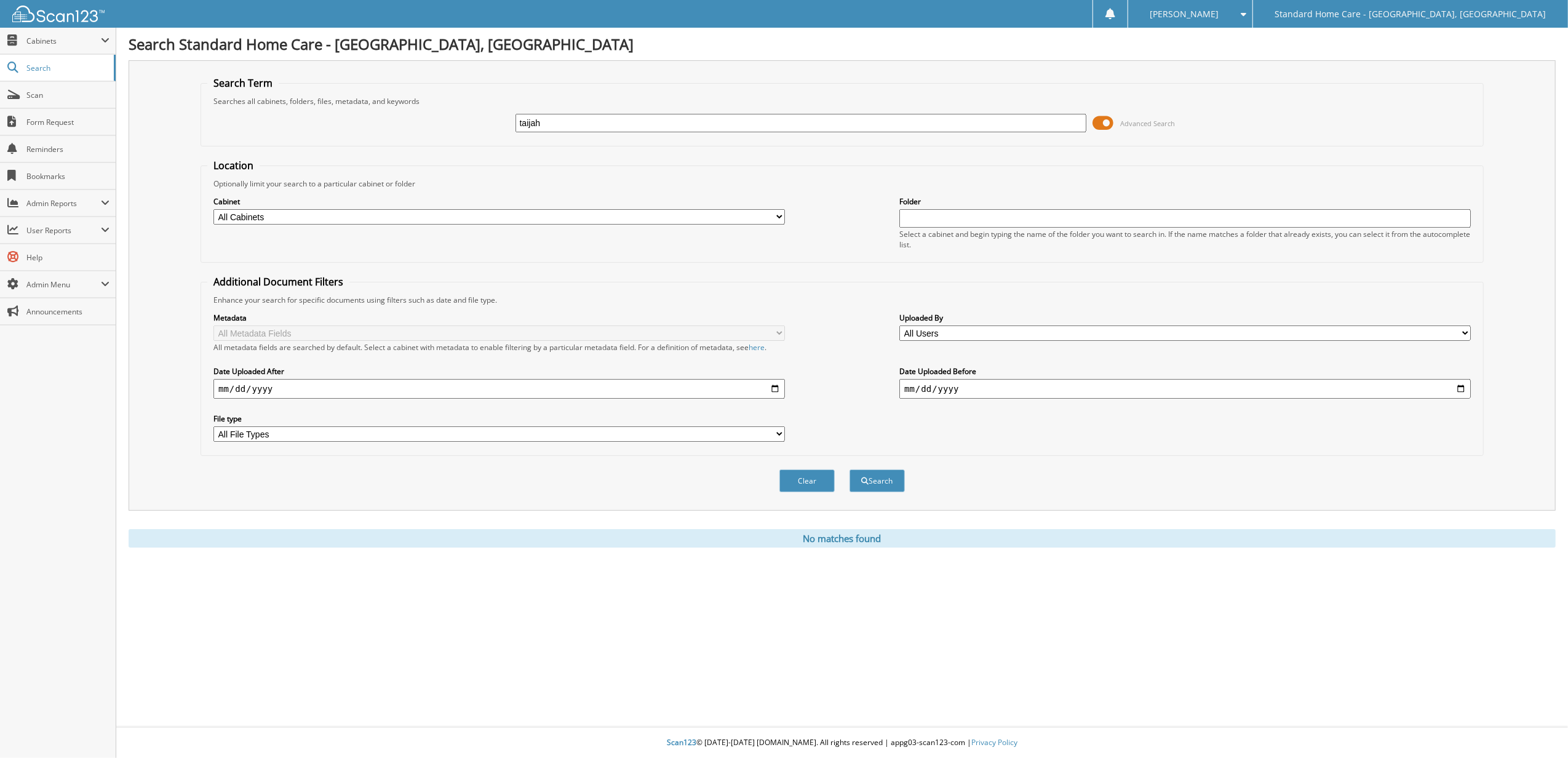
drag, startPoint x: 653, startPoint y: 121, endPoint x: 369, endPoint y: 139, distance: 284.6
click at [382, 138] on div "taijah Advanced Search" at bounding box center [842, 123] width 1270 height 33
type input "porter"
click at [849, 469] on button "Search" at bounding box center [877, 480] width 55 height 23
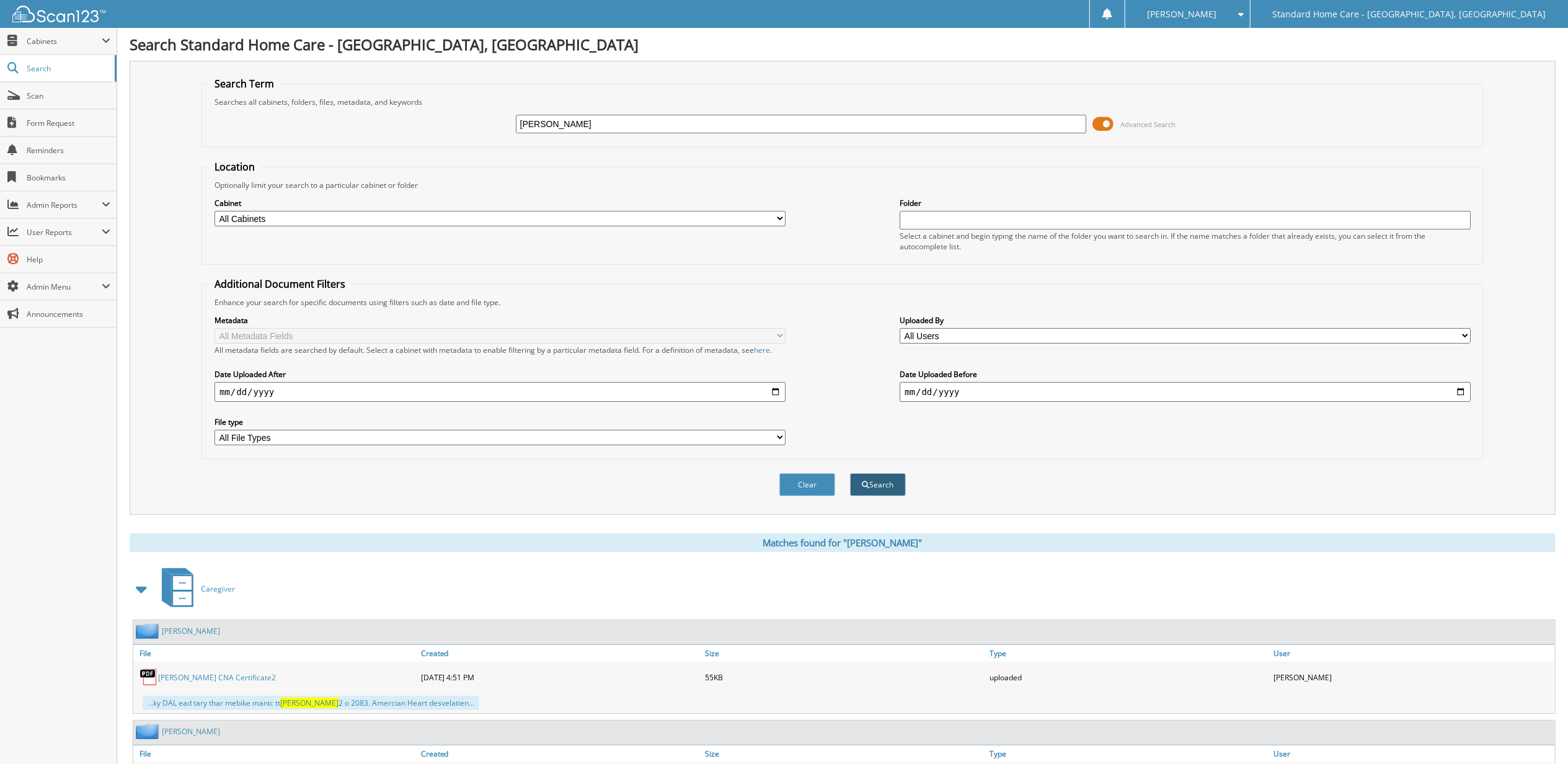
click at [883, 480] on button "Search" at bounding box center [877, 484] width 56 height 23
